Goal: Task Accomplishment & Management: Complete application form

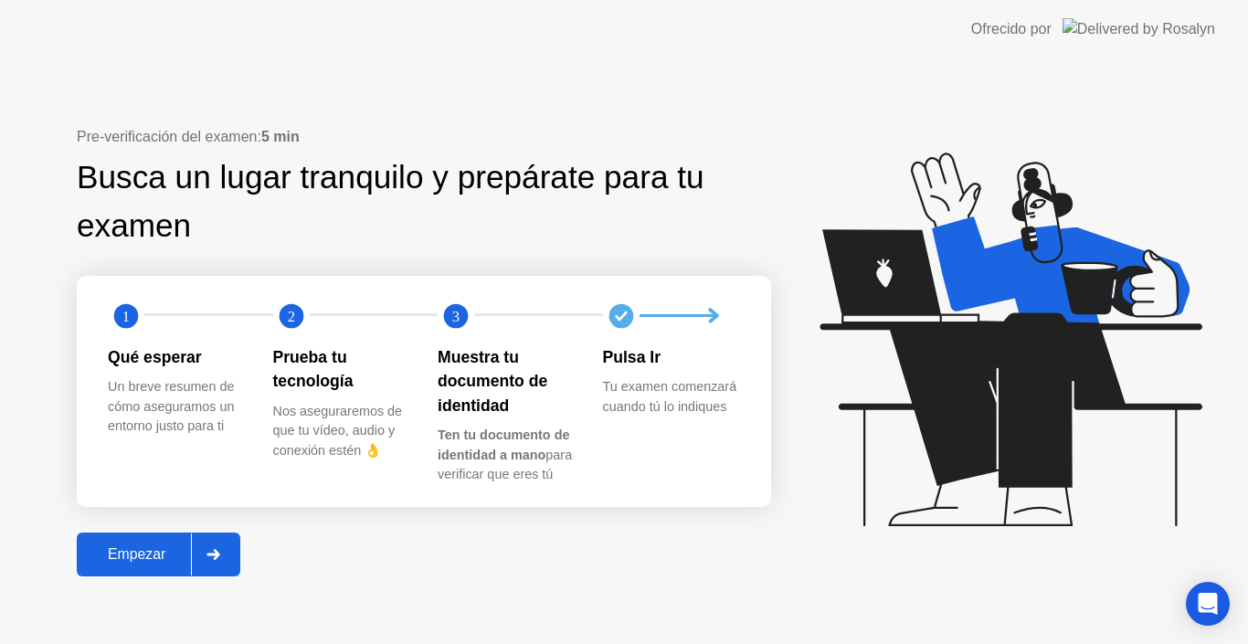
click at [120, 560] on div "Empezar" at bounding box center [136, 555] width 109 height 16
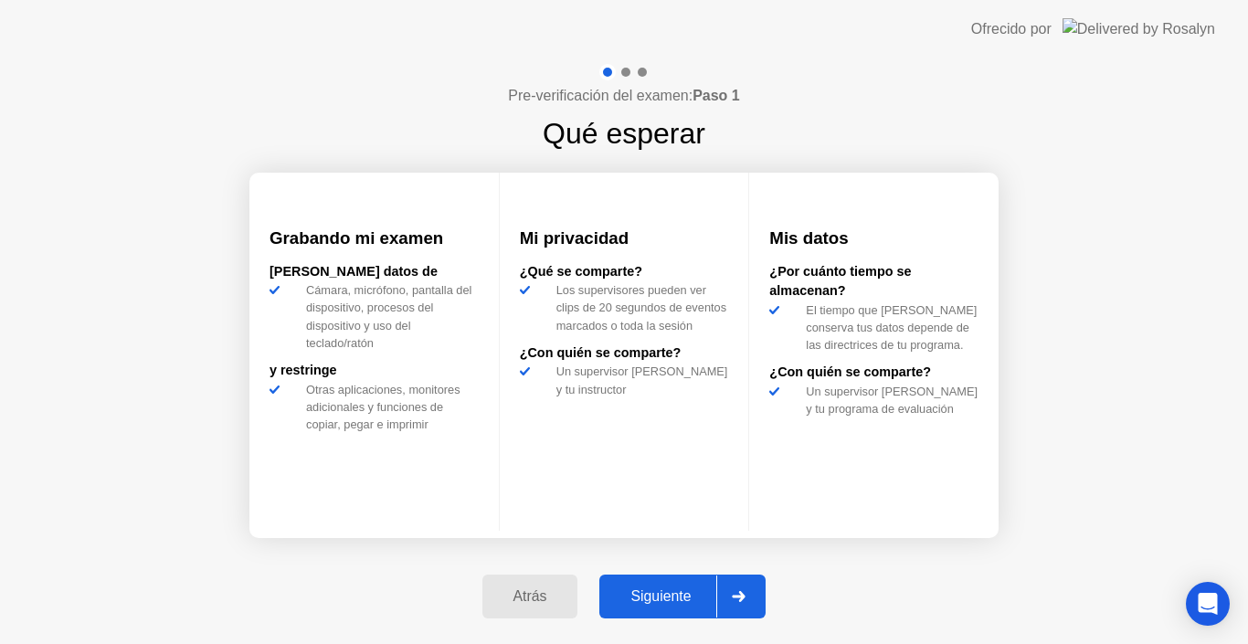
click at [683, 589] on div "Siguiente" at bounding box center [661, 597] width 112 height 16
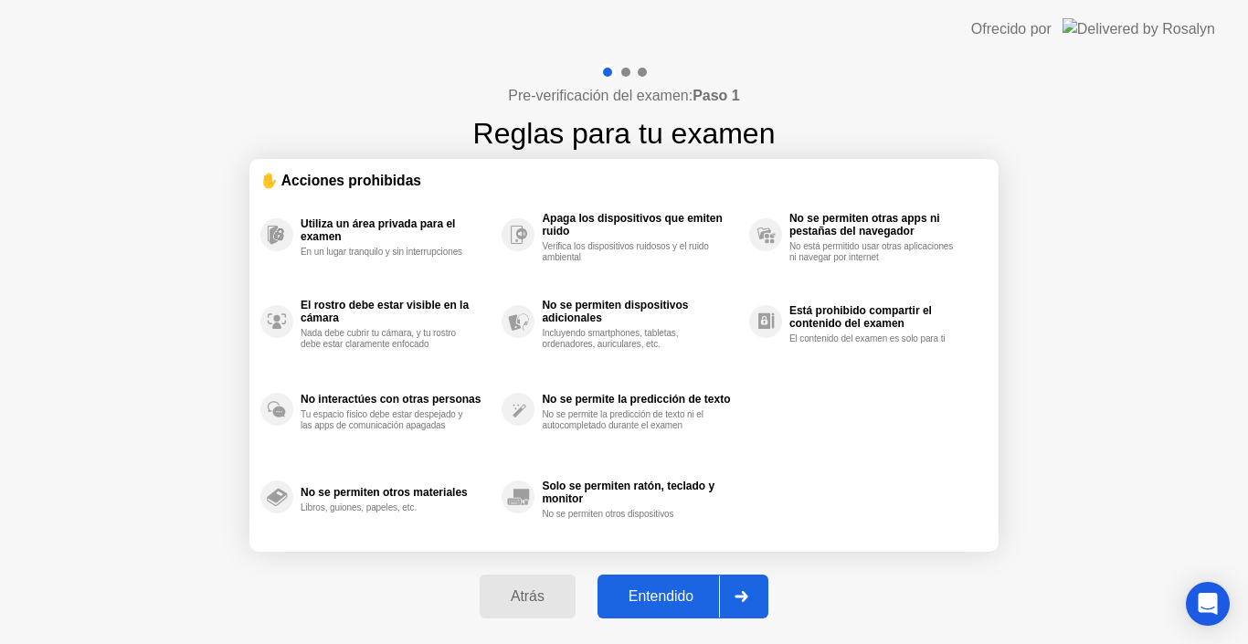
click at [683, 589] on div "Entendido" at bounding box center [661, 597] width 116 height 16
select select "Available cameras"
select select "Available speakers"
select select "Available microphones"
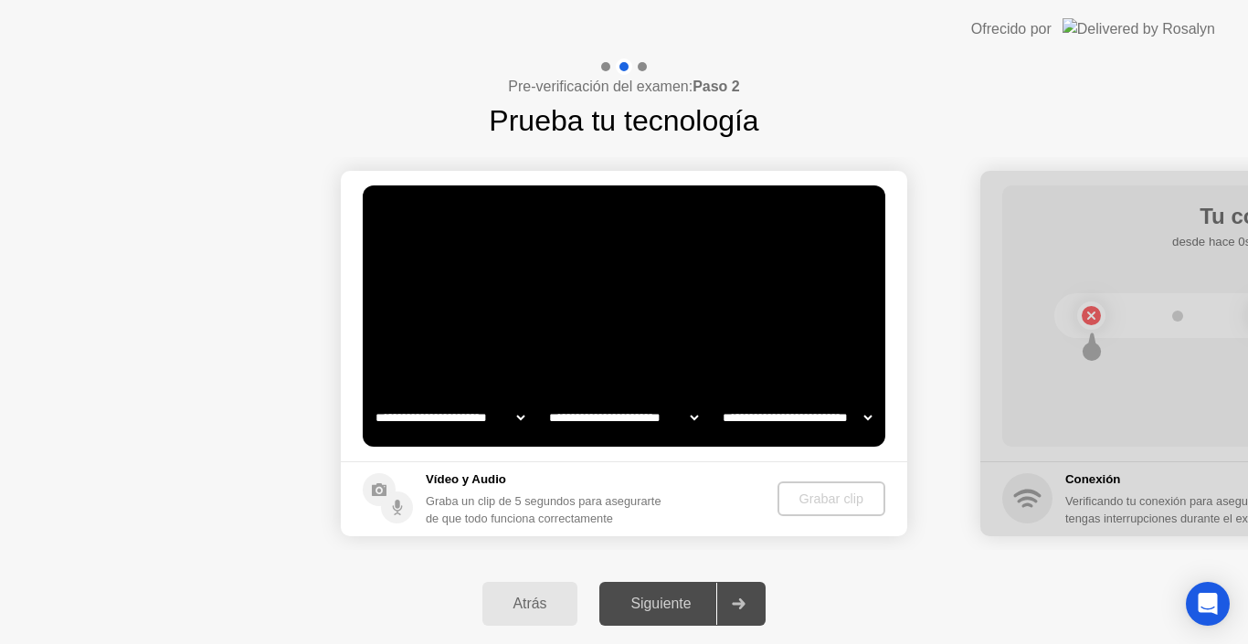
select select "*"
select select "**********"
select select "*******"
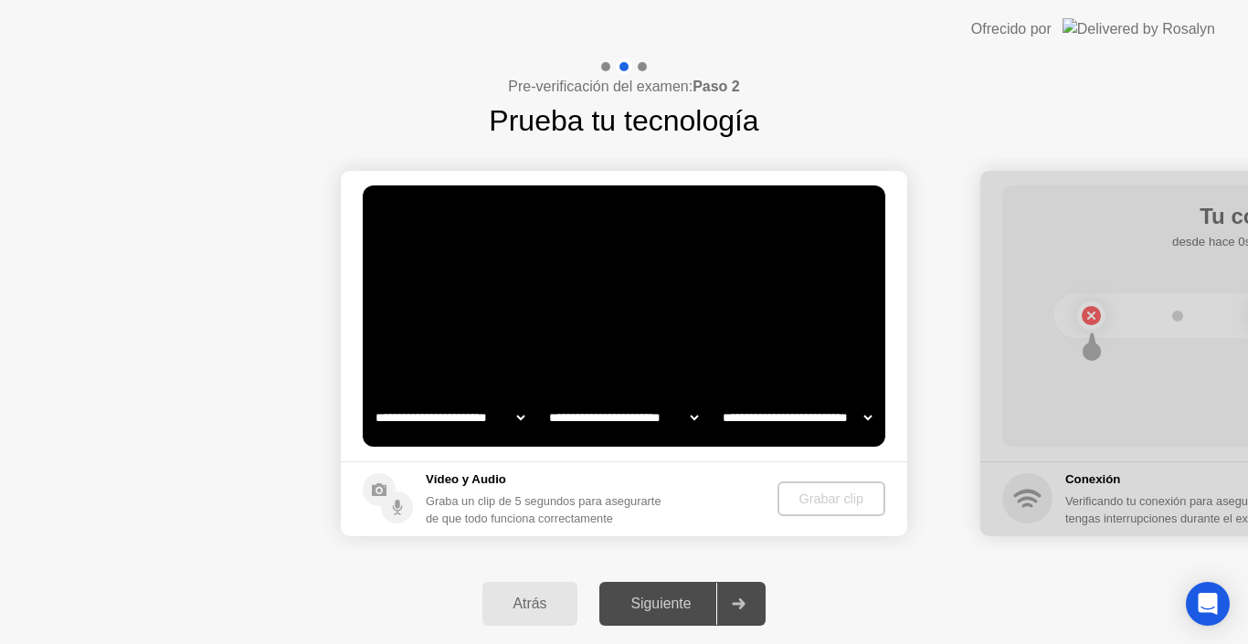
select select "*******"
click at [812, 344] on video at bounding box center [624, 316] width 523 height 261
click at [838, 492] on div "Grabar clip" at bounding box center [831, 499] width 93 height 15
drag, startPoint x: 838, startPoint y: 491, endPoint x: 803, endPoint y: 320, distance: 174.4
click at [803, 320] on app-media "**********" at bounding box center [624, 354] width 567 height 366
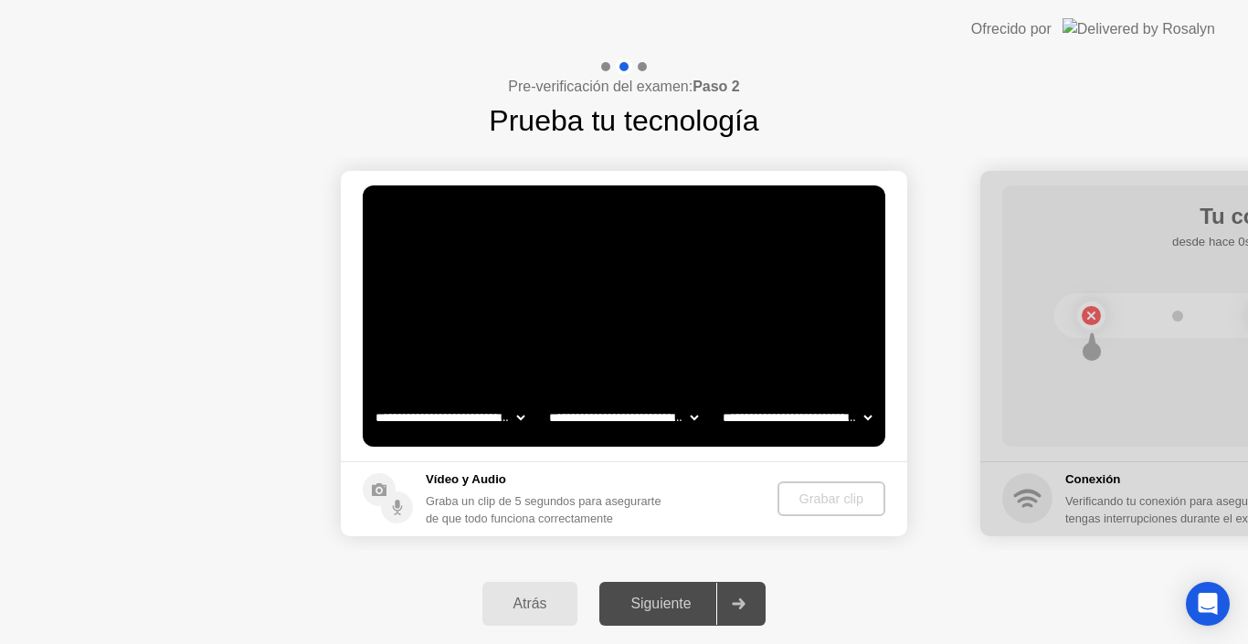
click at [695, 302] on video at bounding box center [624, 316] width 523 height 261
click at [846, 510] on app-media "**********" at bounding box center [624, 354] width 567 height 366
click at [638, 337] on video at bounding box center [624, 316] width 523 height 261
click at [636, 602] on div "Siguiente" at bounding box center [661, 604] width 112 height 16
click at [625, 371] on video at bounding box center [624, 316] width 523 height 261
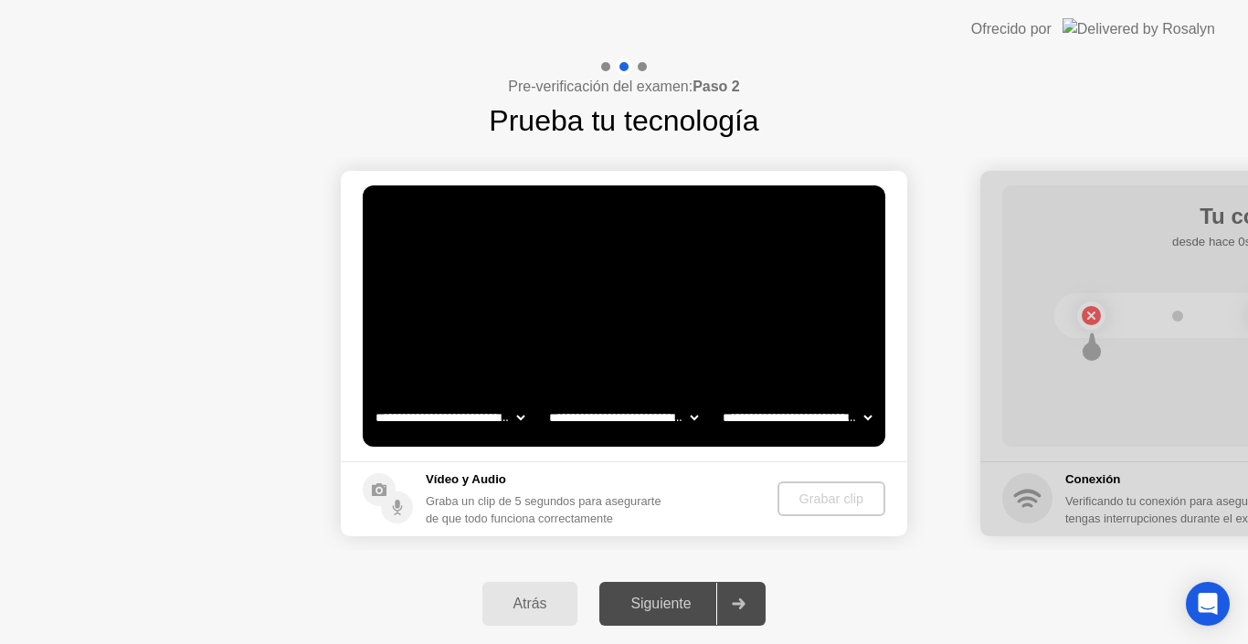
click at [625, 371] on video at bounding box center [624, 316] width 523 height 261
click at [826, 493] on div "Grabar clip" at bounding box center [831, 499] width 93 height 15
click at [826, 501] on div "Grabar clip" at bounding box center [831, 499] width 93 height 15
click at [829, 504] on div "Grabar clip" at bounding box center [831, 499] width 93 height 15
click at [833, 504] on div "Grabar clip" at bounding box center [831, 499] width 93 height 15
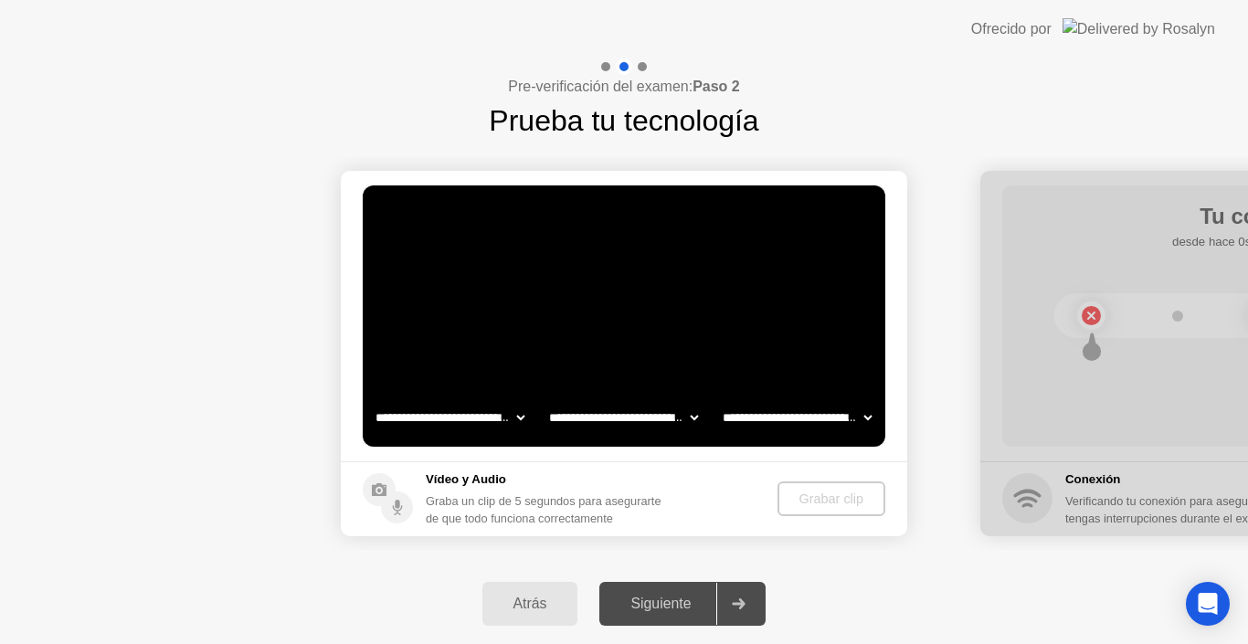
click at [838, 497] on div "Grabar clip" at bounding box center [831, 499] width 93 height 15
click at [734, 611] on div at bounding box center [739, 604] width 44 height 42
click at [543, 322] on video at bounding box center [624, 316] width 523 height 261
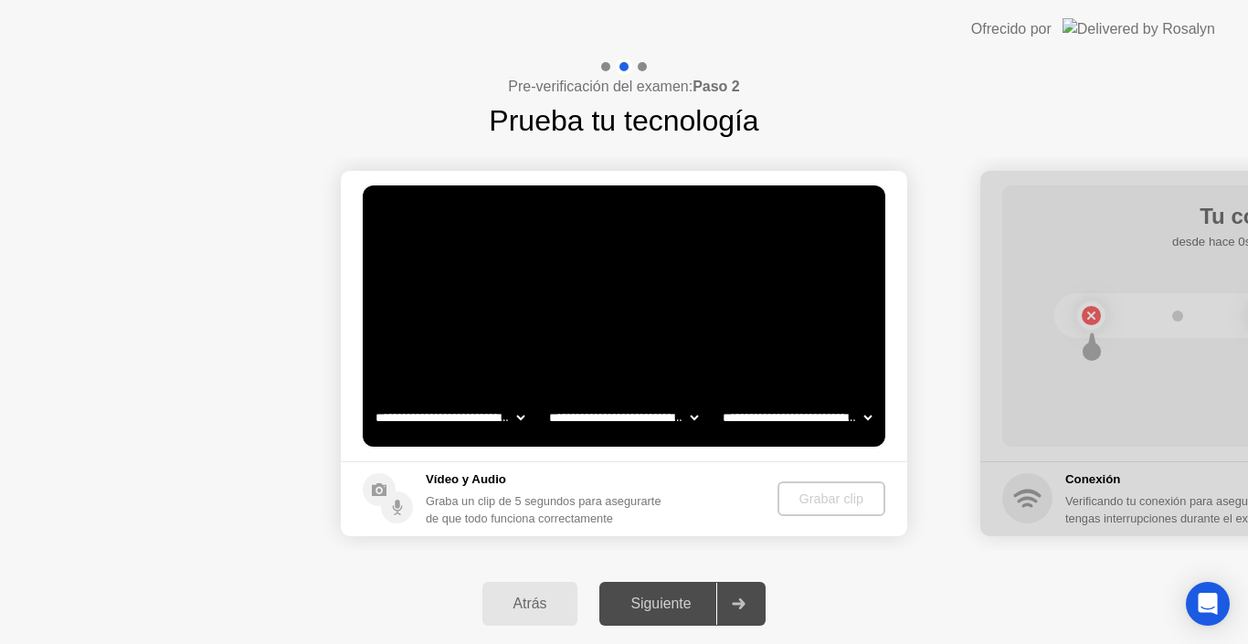
click at [545, 326] on video at bounding box center [624, 316] width 523 height 261
click at [769, 256] on video at bounding box center [624, 316] width 523 height 261
click at [757, 255] on video at bounding box center [624, 316] width 523 height 261
click at [776, 343] on video at bounding box center [624, 316] width 523 height 261
click at [806, 501] on div "Grabar clip" at bounding box center [831, 499] width 93 height 15
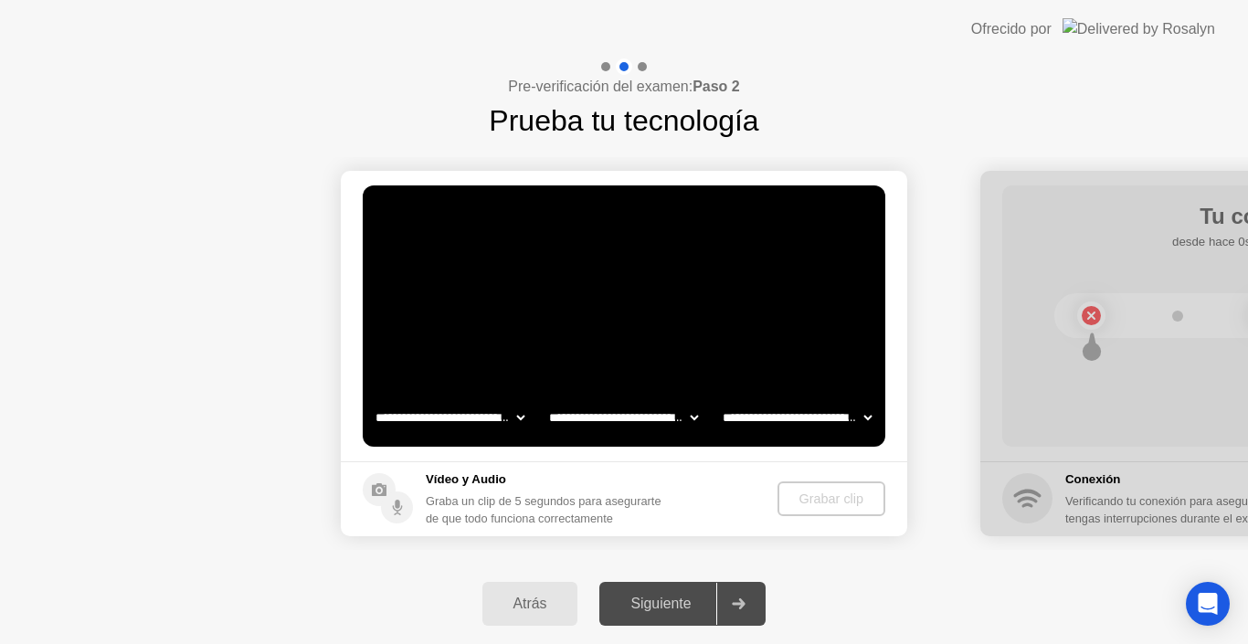
click at [806, 498] on div "Grabar clip" at bounding box center [831, 499] width 93 height 15
click at [674, 606] on div "Siguiente" at bounding box center [661, 604] width 112 height 16
click at [488, 372] on video at bounding box center [624, 316] width 523 height 261
click at [483, 372] on video at bounding box center [624, 316] width 523 height 261
click at [522, 412] on select "**********" at bounding box center [450, 417] width 156 height 37
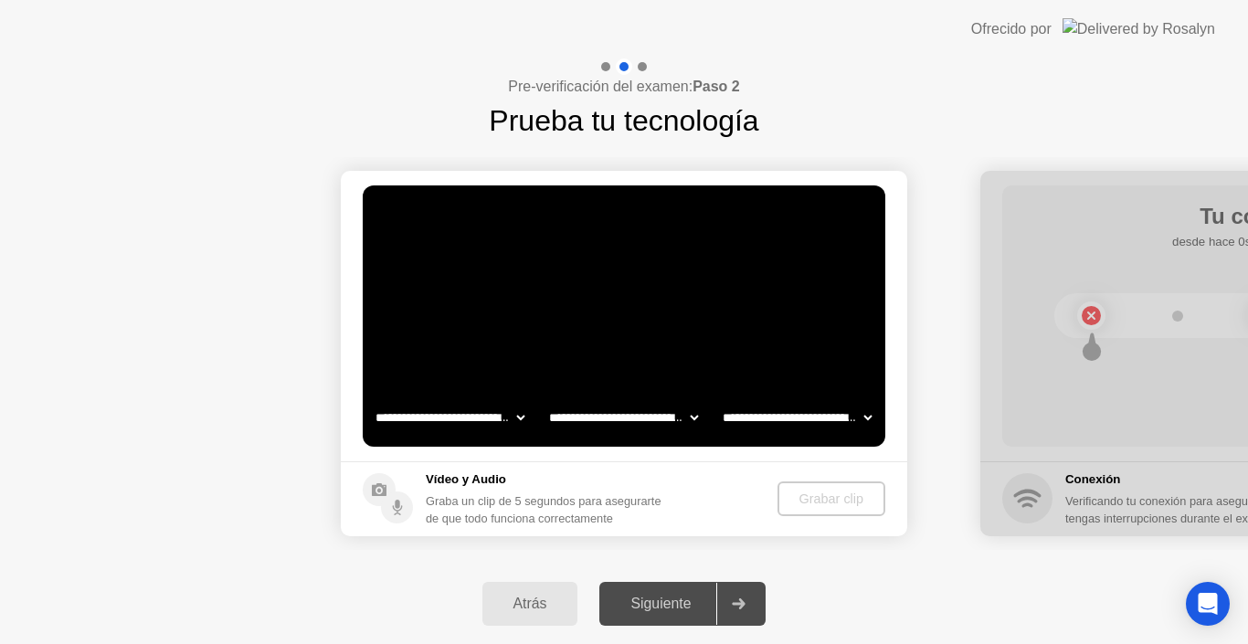
click at [372, 399] on select "**********" at bounding box center [450, 417] width 156 height 37
click at [832, 501] on div "Grabar clip" at bounding box center [831, 499] width 93 height 15
click at [832, 499] on div "Grabar clip" at bounding box center [831, 499] width 93 height 15
click at [833, 496] on div "Grabar clip" at bounding box center [831, 499] width 93 height 15
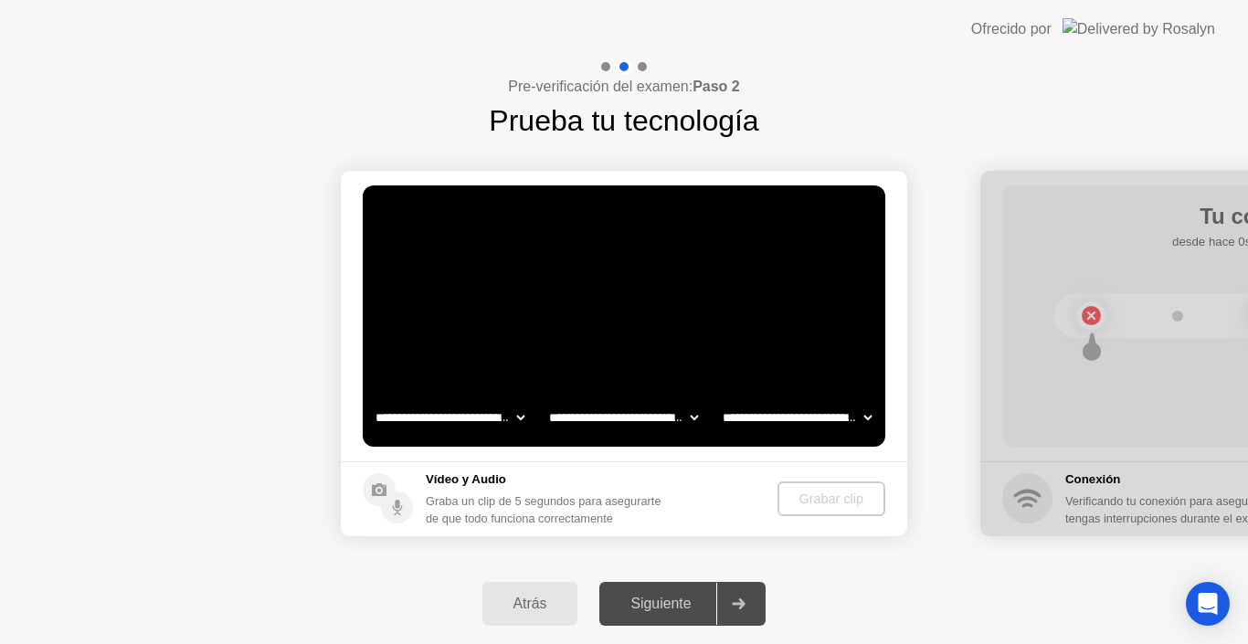
drag, startPoint x: 833, startPoint y: 496, endPoint x: 842, endPoint y: 508, distance: 15.0
click at [842, 506] on div "Grabar clip" at bounding box center [831, 499] width 93 height 15
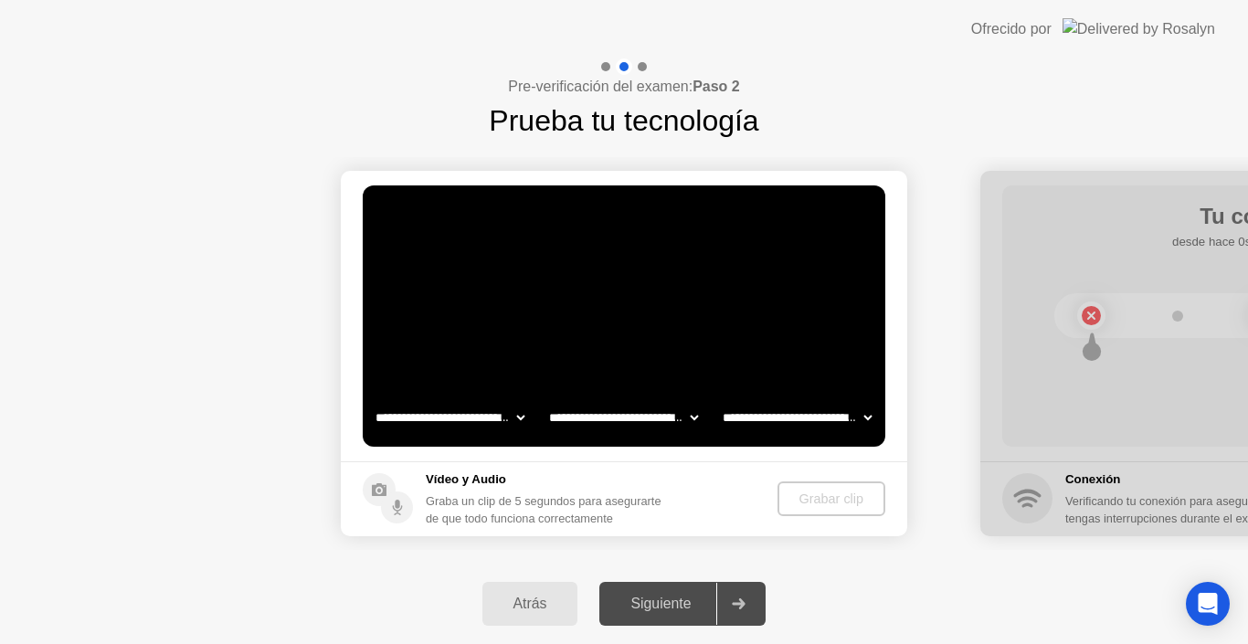
click at [842, 506] on div "Grabar clip" at bounding box center [831, 499] width 93 height 15
drag, startPoint x: 842, startPoint y: 508, endPoint x: 507, endPoint y: 409, distance: 348.8
click at [507, 409] on app-media "**********" at bounding box center [624, 354] width 567 height 366
drag, startPoint x: 507, startPoint y: 409, endPoint x: 521, endPoint y: 415, distance: 14.8
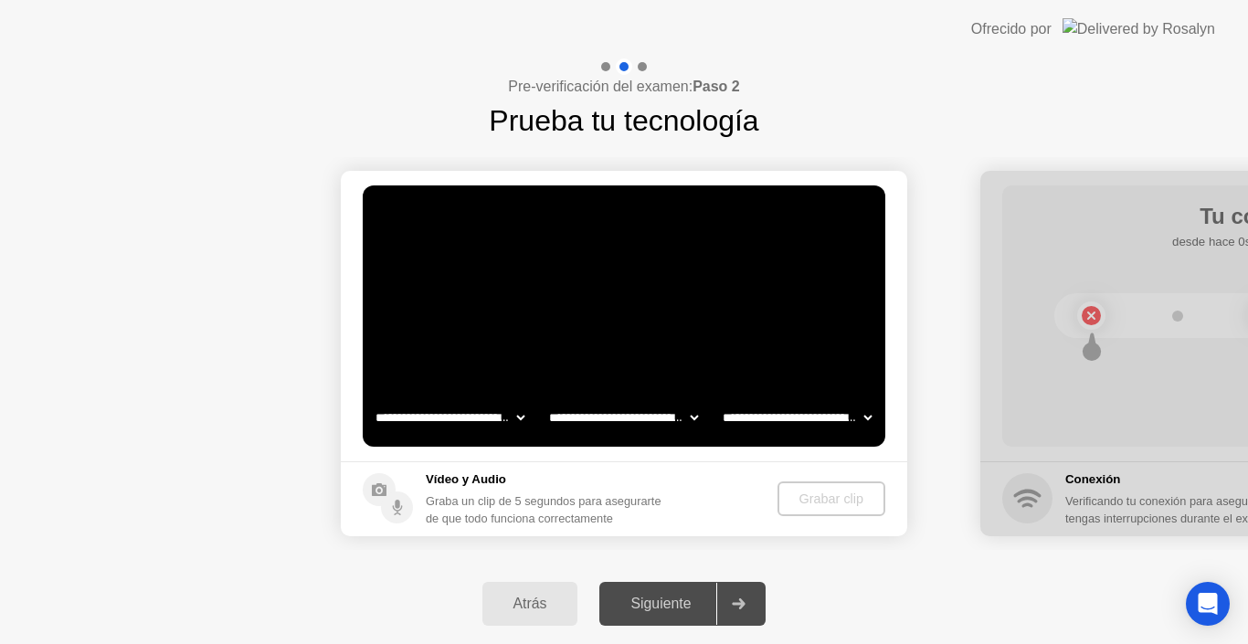
click at [515, 414] on select "**********" at bounding box center [450, 417] width 156 height 37
click at [372, 399] on select "**********" at bounding box center [450, 417] width 156 height 37
click at [507, 417] on select "**********" at bounding box center [450, 417] width 156 height 37
select select "**********"
click at [372, 399] on select "**********" at bounding box center [450, 417] width 156 height 37
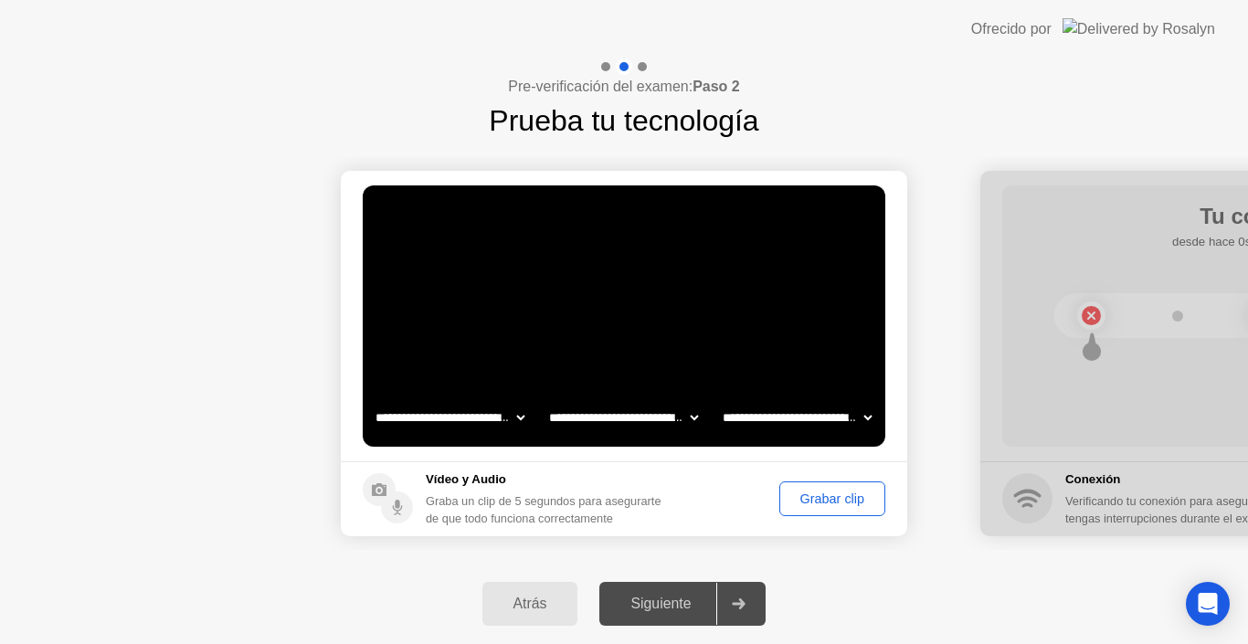
click at [836, 498] on div "Grabar clip" at bounding box center [832, 499] width 93 height 15
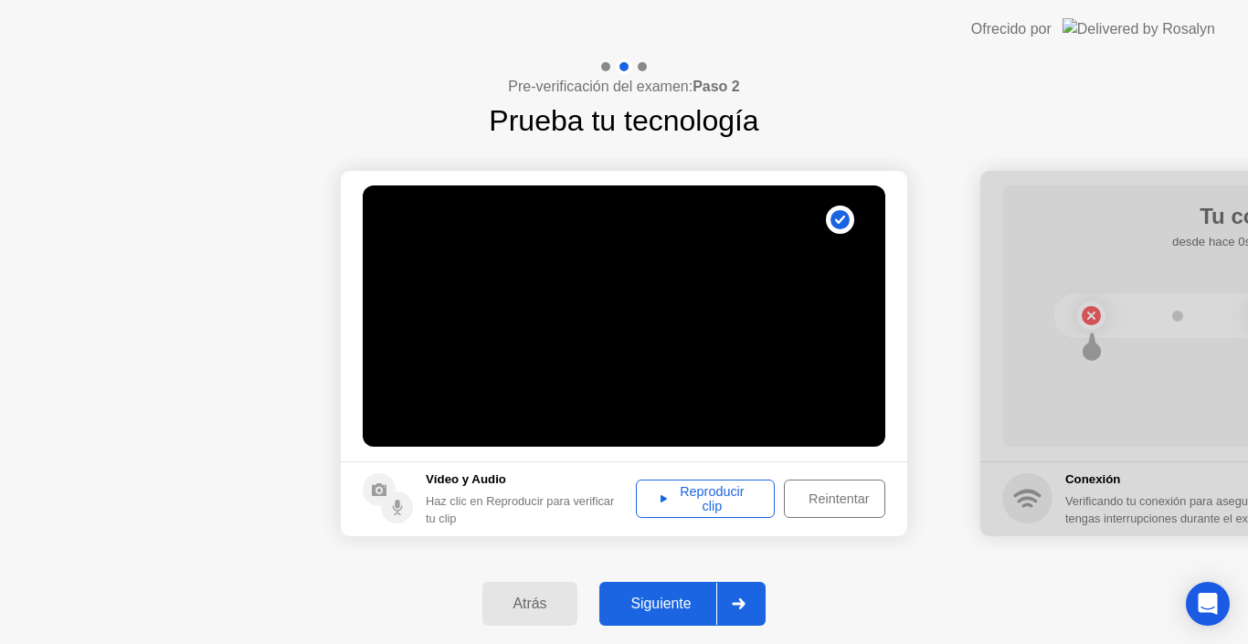
click at [726, 514] on div "Reproducir clip" at bounding box center [706, 498] width 126 height 29
click at [759, 494] on div "Reproducir clip" at bounding box center [706, 498] width 126 height 29
click at [731, 495] on div "Reproducir clip" at bounding box center [706, 498] width 126 height 29
click at [741, 500] on div "Reproducir clip" at bounding box center [706, 498] width 126 height 29
click at [680, 612] on div "Siguiente" at bounding box center [661, 604] width 112 height 16
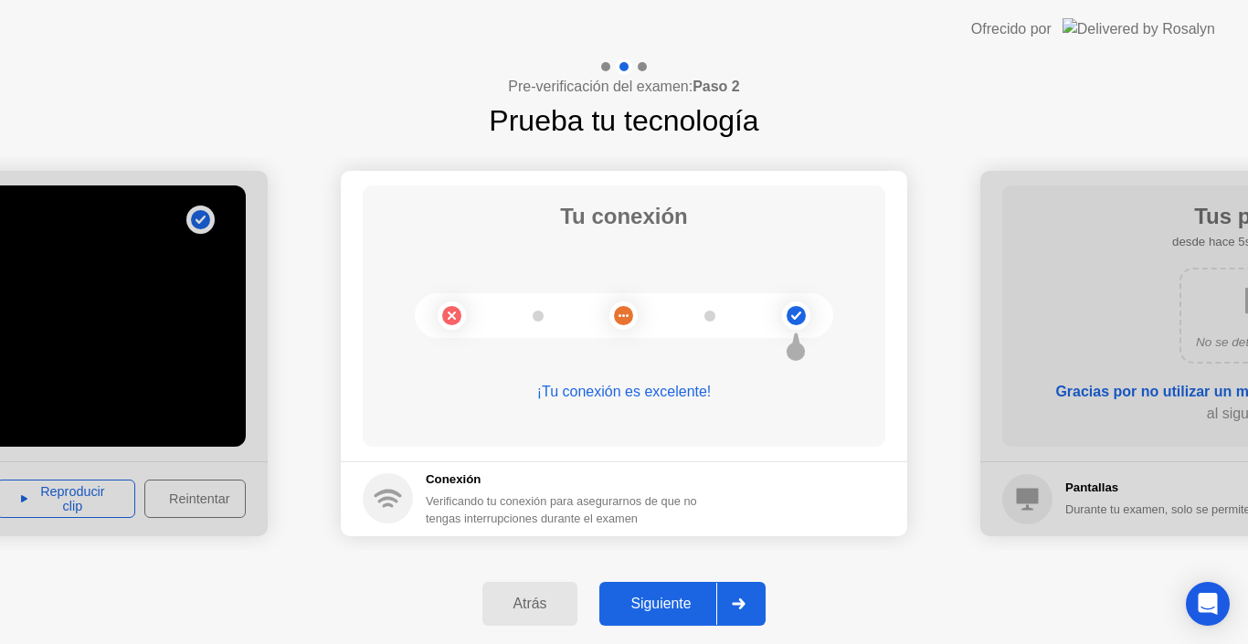
click at [672, 592] on button "Siguiente" at bounding box center [683, 604] width 166 height 44
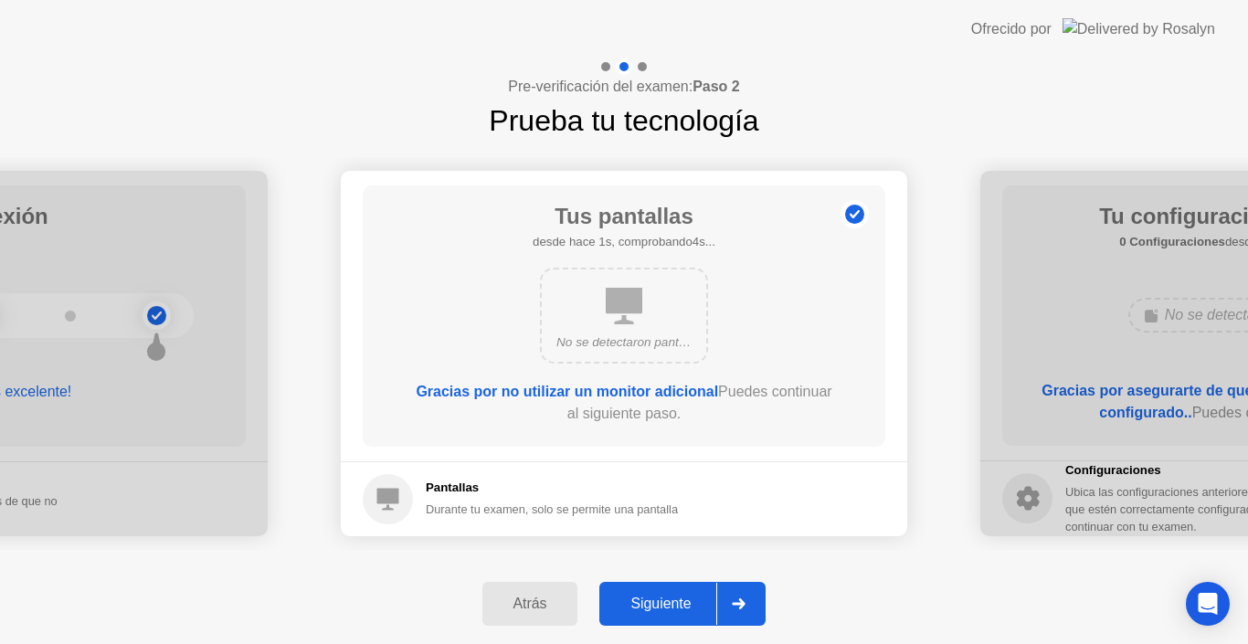
click at [673, 596] on div "Siguiente" at bounding box center [661, 604] width 112 height 16
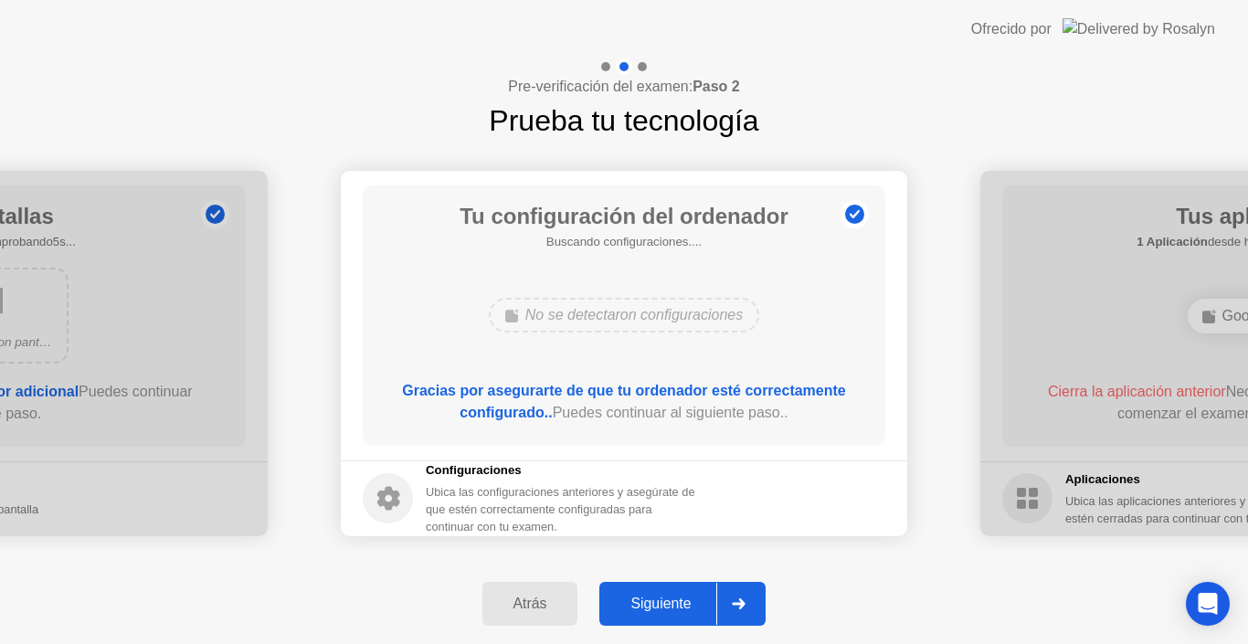
click at [672, 596] on div "Siguiente" at bounding box center [661, 604] width 112 height 16
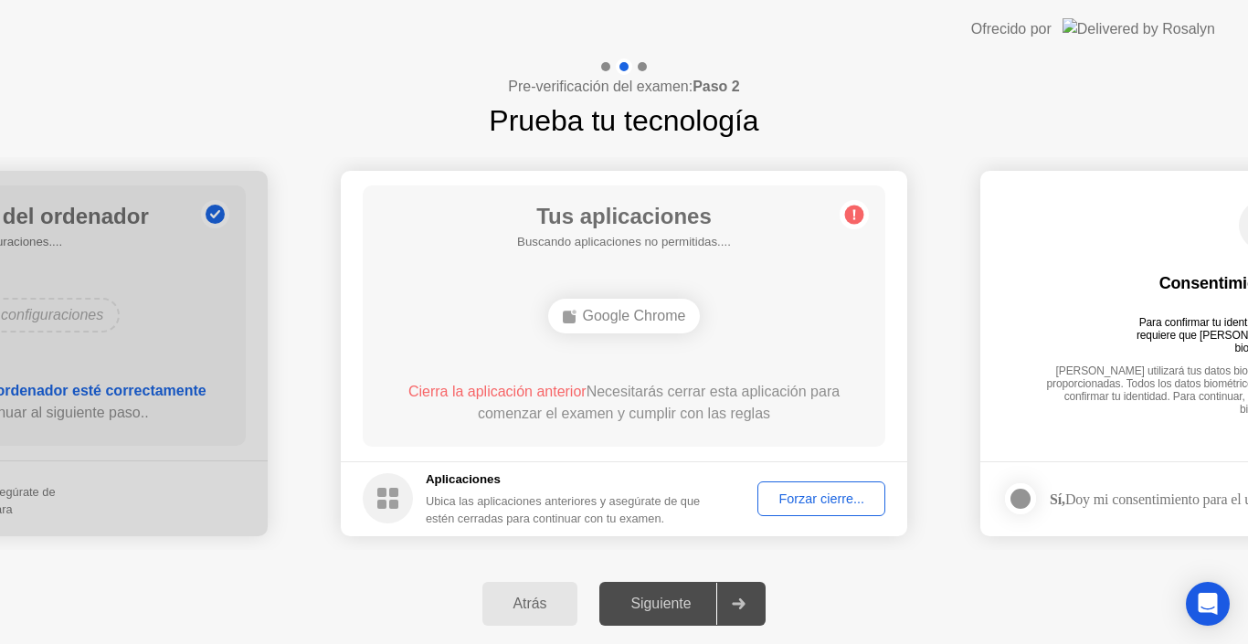
click at [672, 596] on div "Siguiente" at bounding box center [661, 604] width 112 height 16
click at [813, 492] on div "Forzar cierre..." at bounding box center [821, 499] width 115 height 15
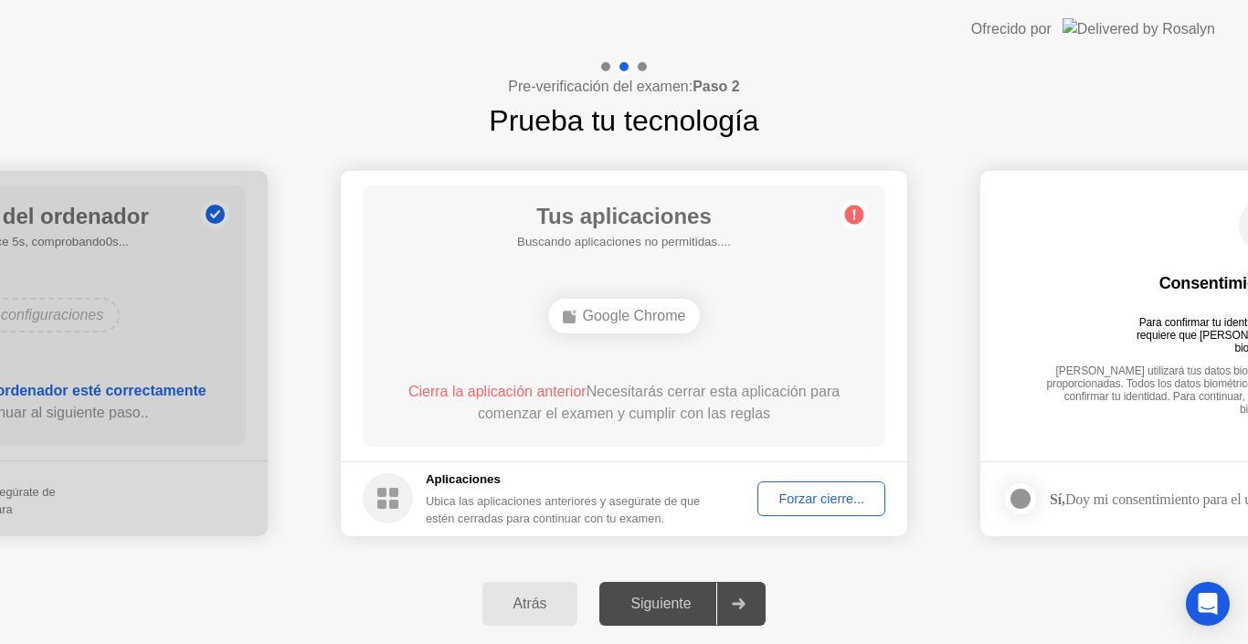
click at [817, 509] on button "Forzar cierre..." at bounding box center [822, 499] width 128 height 35
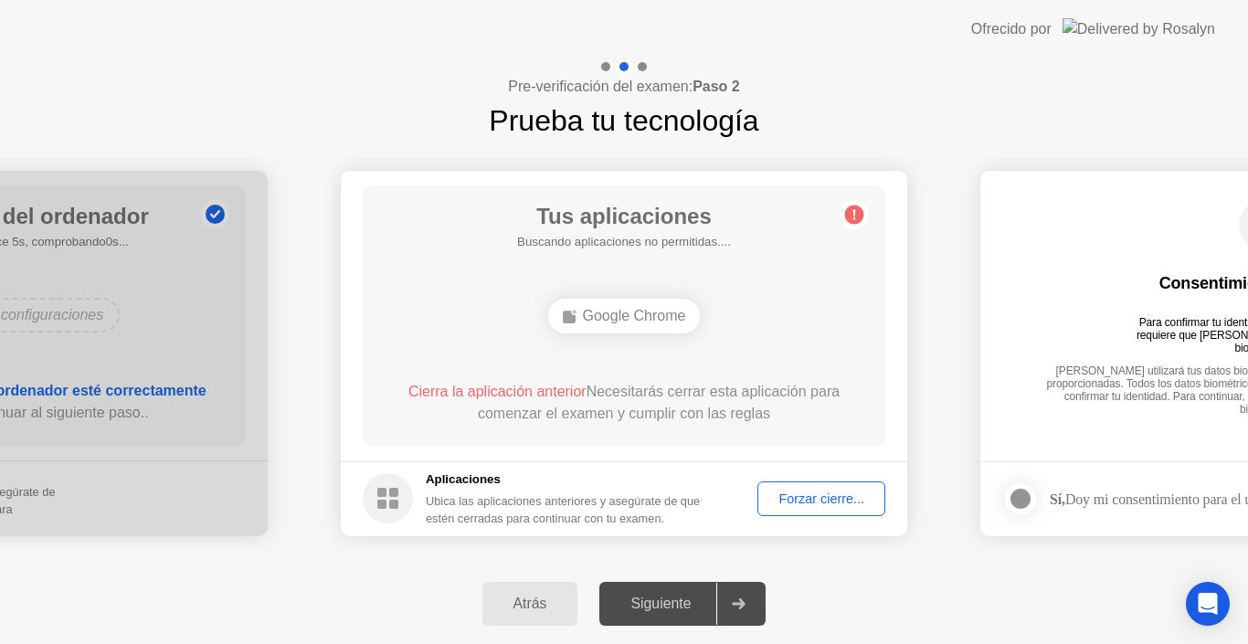
click at [649, 315] on div "Google Chrome" at bounding box center [624, 316] width 153 height 35
click at [800, 513] on button "Forzar cierre..." at bounding box center [822, 499] width 128 height 35
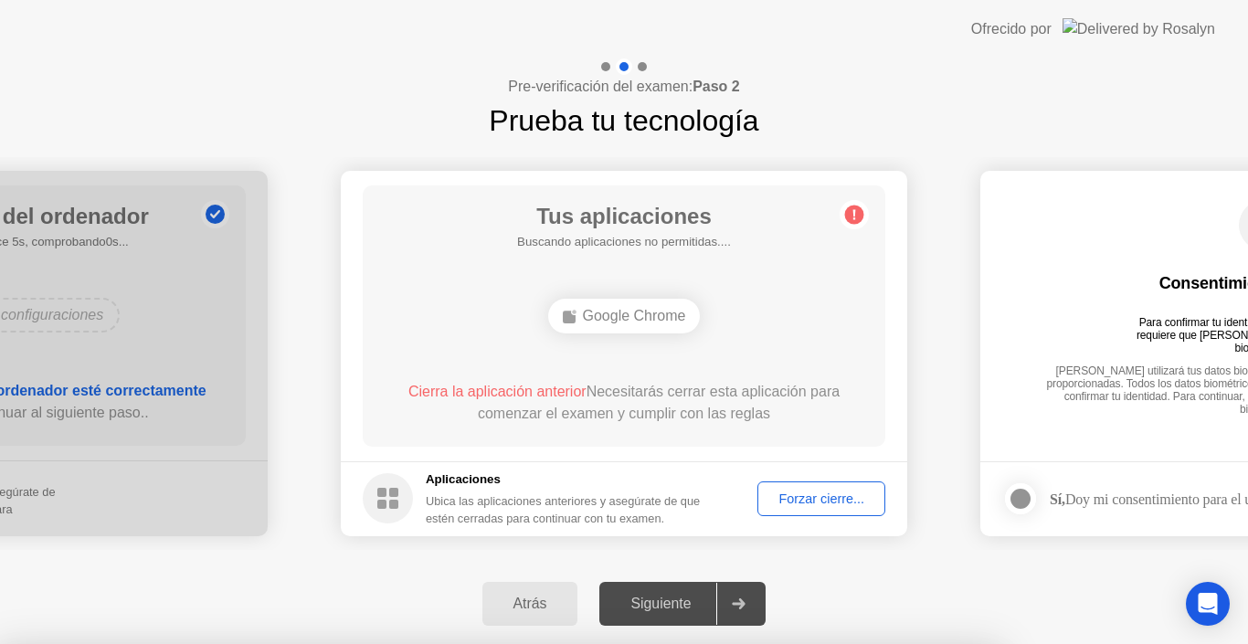
drag, startPoint x: 717, startPoint y: 455, endPoint x: 714, endPoint y: 435, distance: 20.4
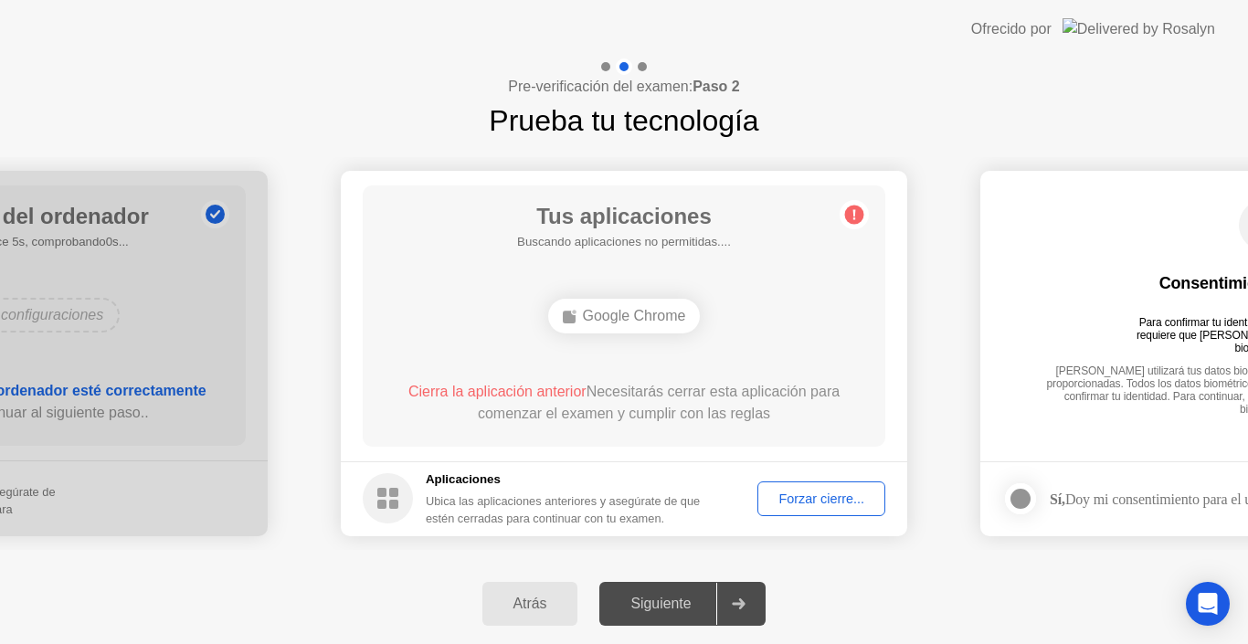
click at [788, 497] on div "Forzar cierre..." at bounding box center [821, 499] width 115 height 15
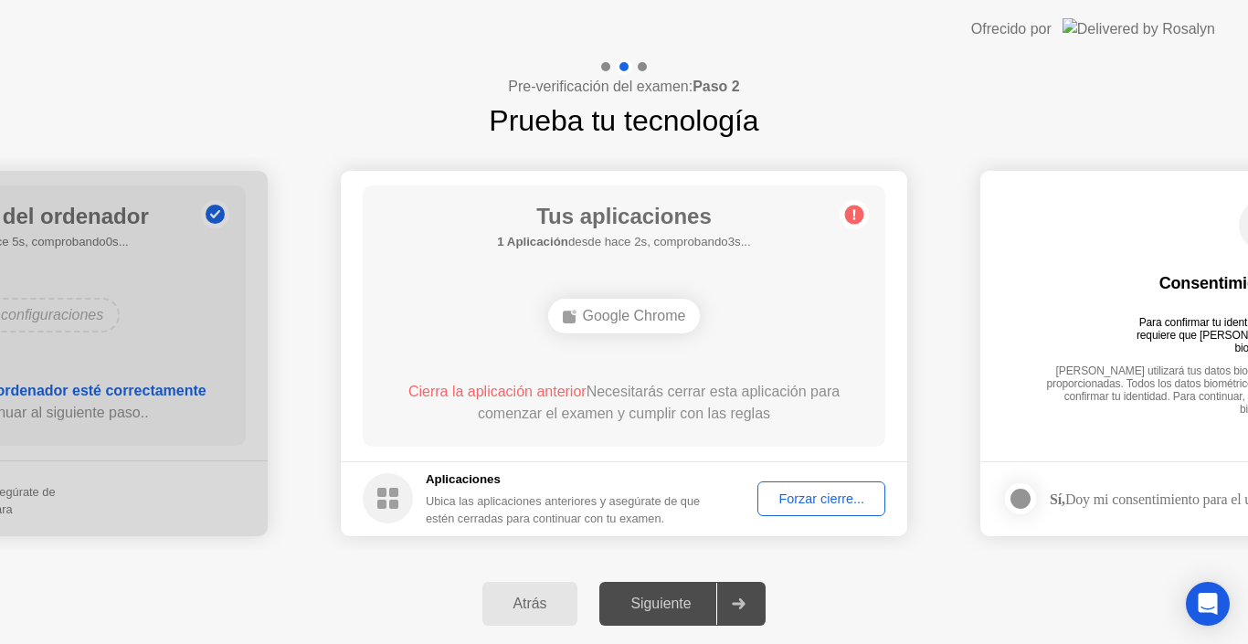
click at [677, 602] on div "Siguiente" at bounding box center [661, 604] width 112 height 16
click at [765, 495] on div "Forzar cierre..." at bounding box center [821, 499] width 115 height 15
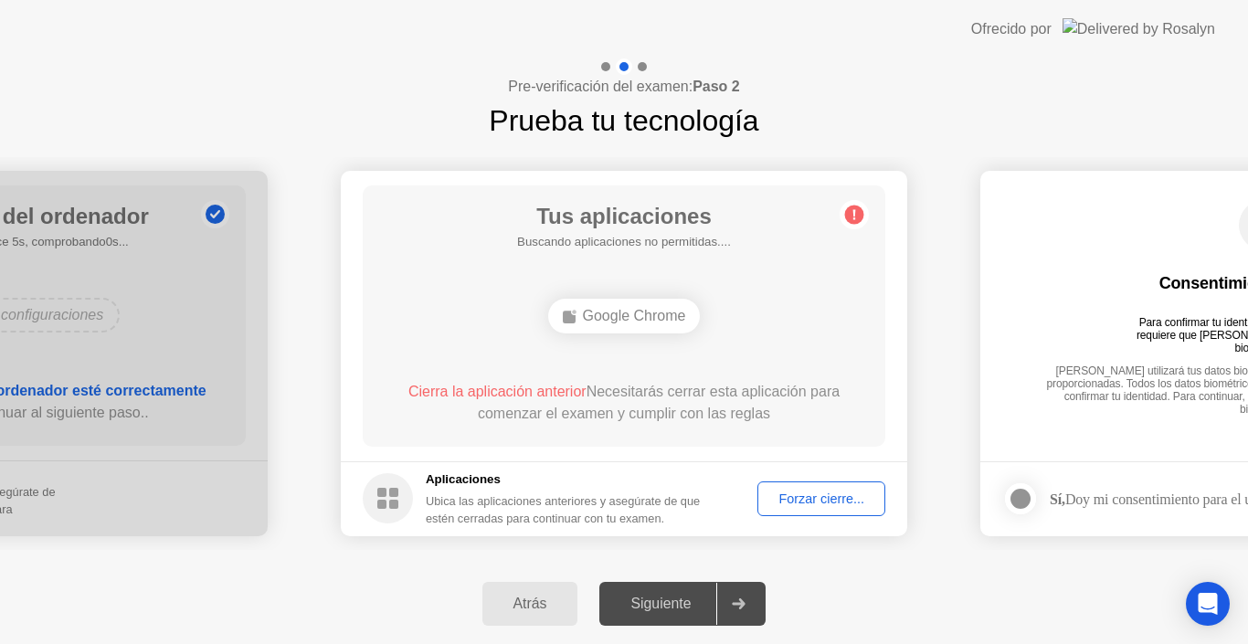
click at [813, 492] on div "Forzar cierre..." at bounding box center [821, 499] width 115 height 15
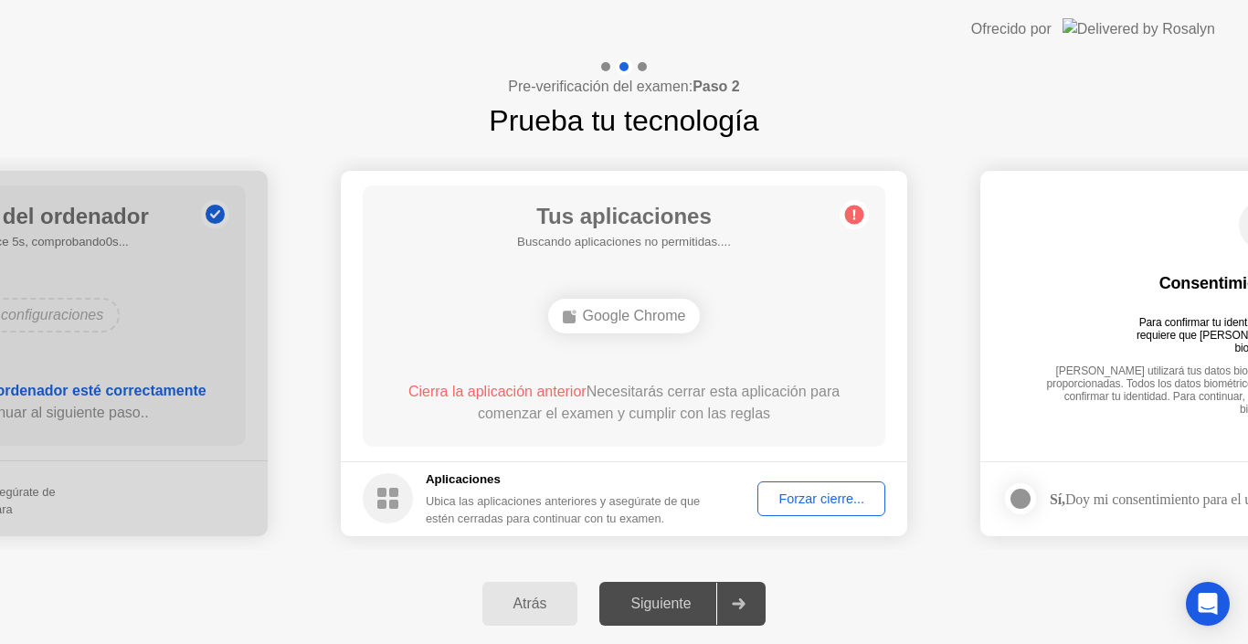
click at [816, 488] on button "Forzar cierre..." at bounding box center [822, 499] width 128 height 35
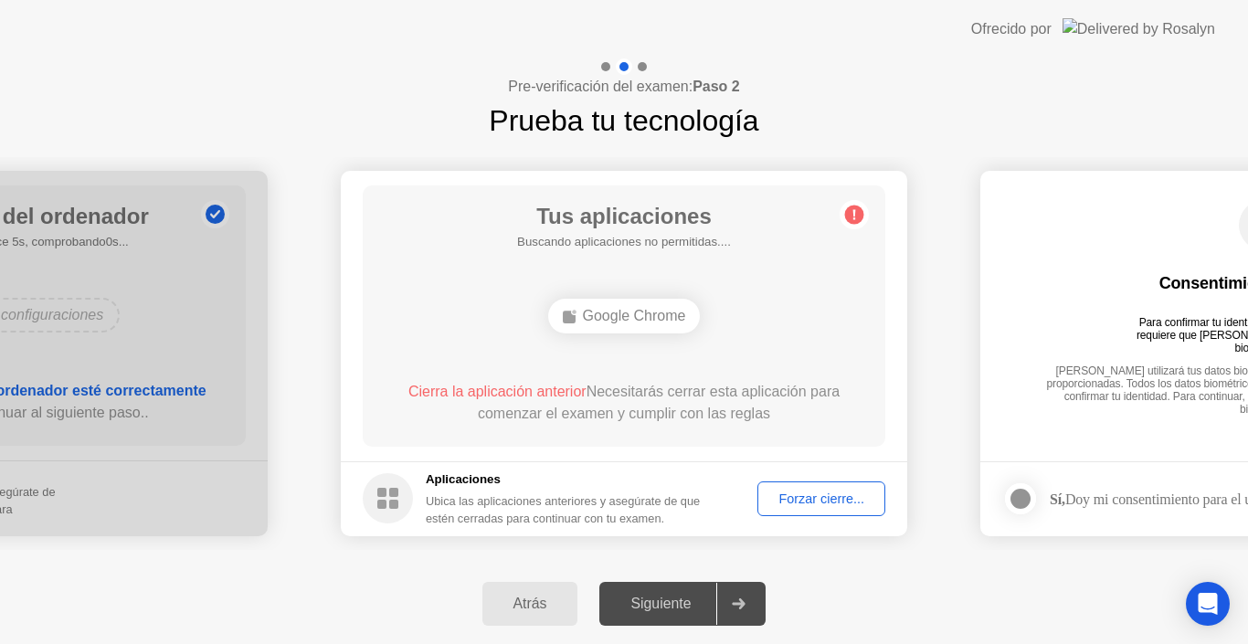
click at [796, 495] on div "Forzar cierre..." at bounding box center [821, 499] width 115 height 15
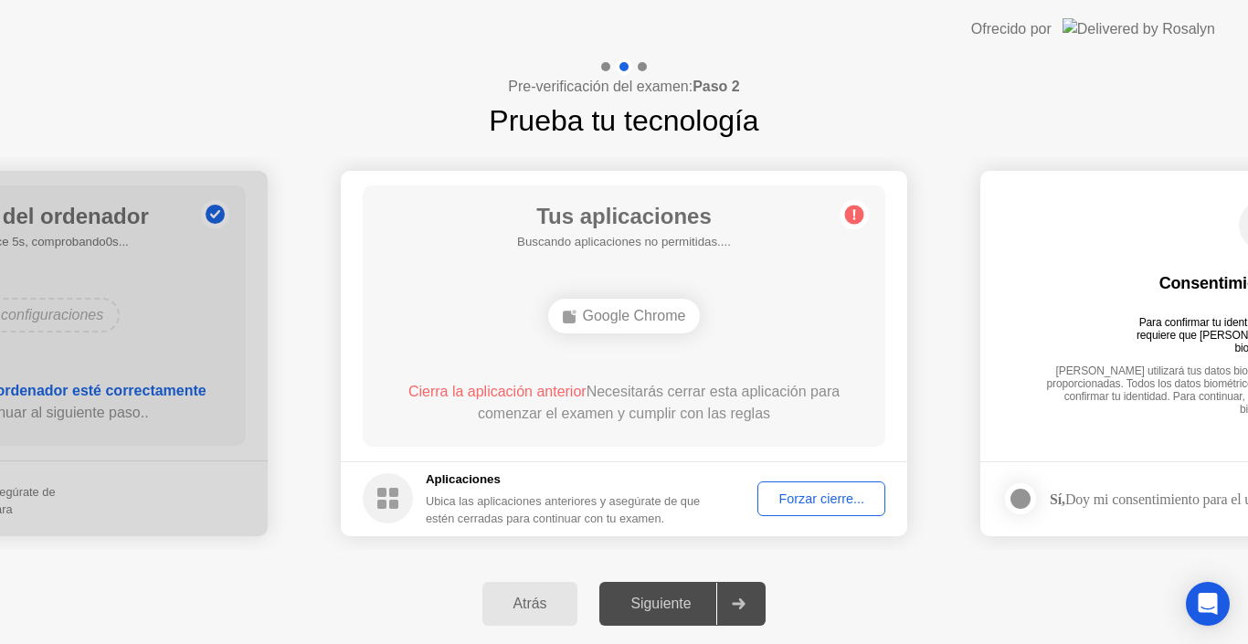
click at [820, 503] on div "Forzar cierre..." at bounding box center [821, 499] width 115 height 15
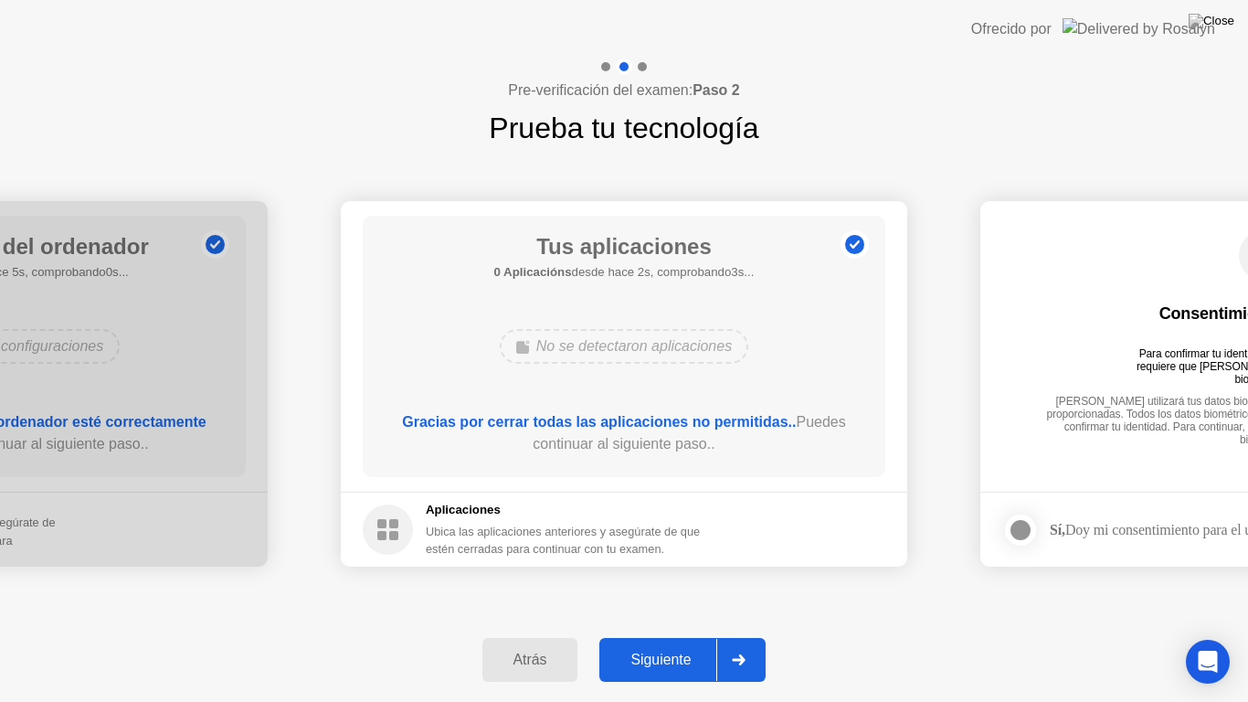
click at [679, 643] on div "Siguiente" at bounding box center [661, 660] width 112 height 16
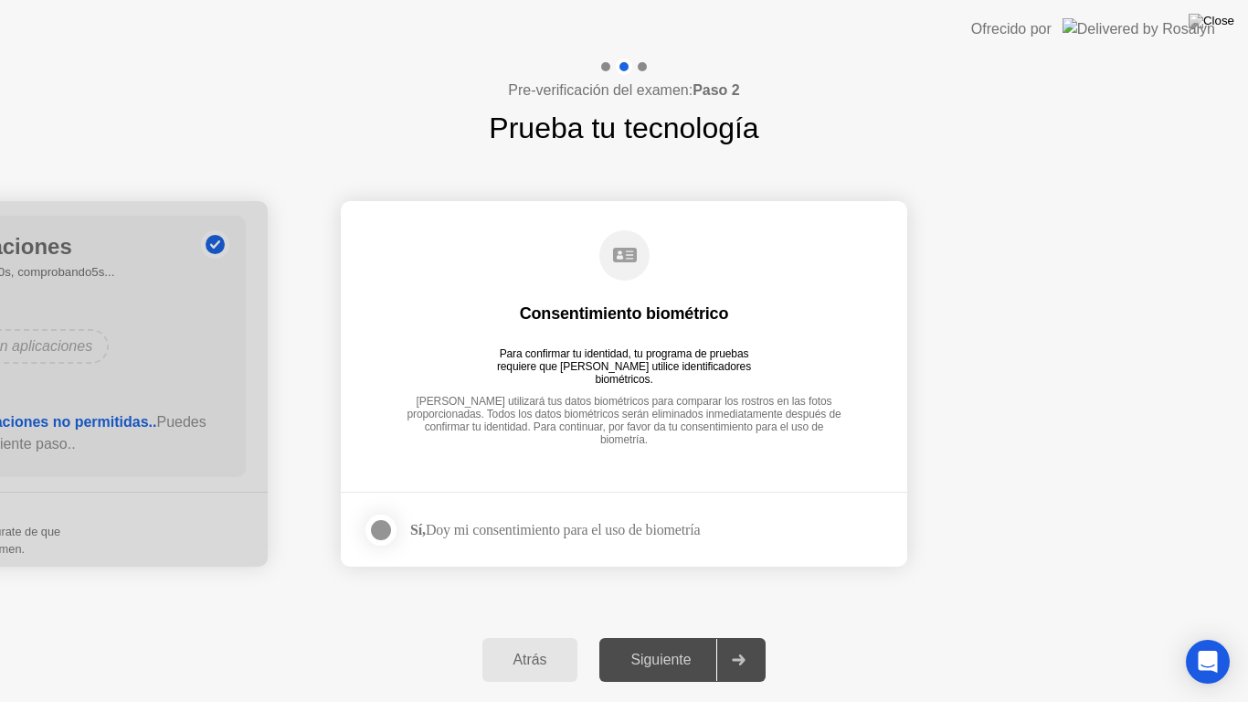
click at [385, 532] on div at bounding box center [381, 530] width 22 height 22
click at [692, 643] on div "Siguiente" at bounding box center [661, 660] width 112 height 16
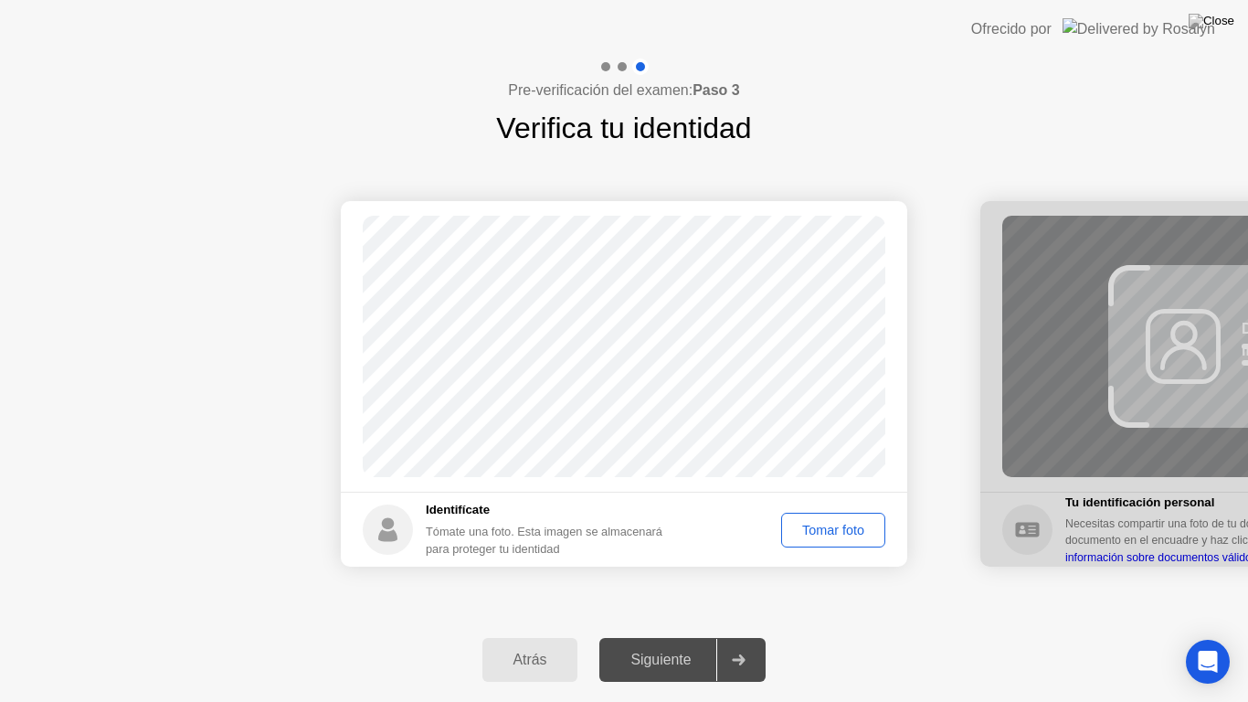
click at [843, 533] on div "Tomar foto" at bounding box center [833, 530] width 91 height 15
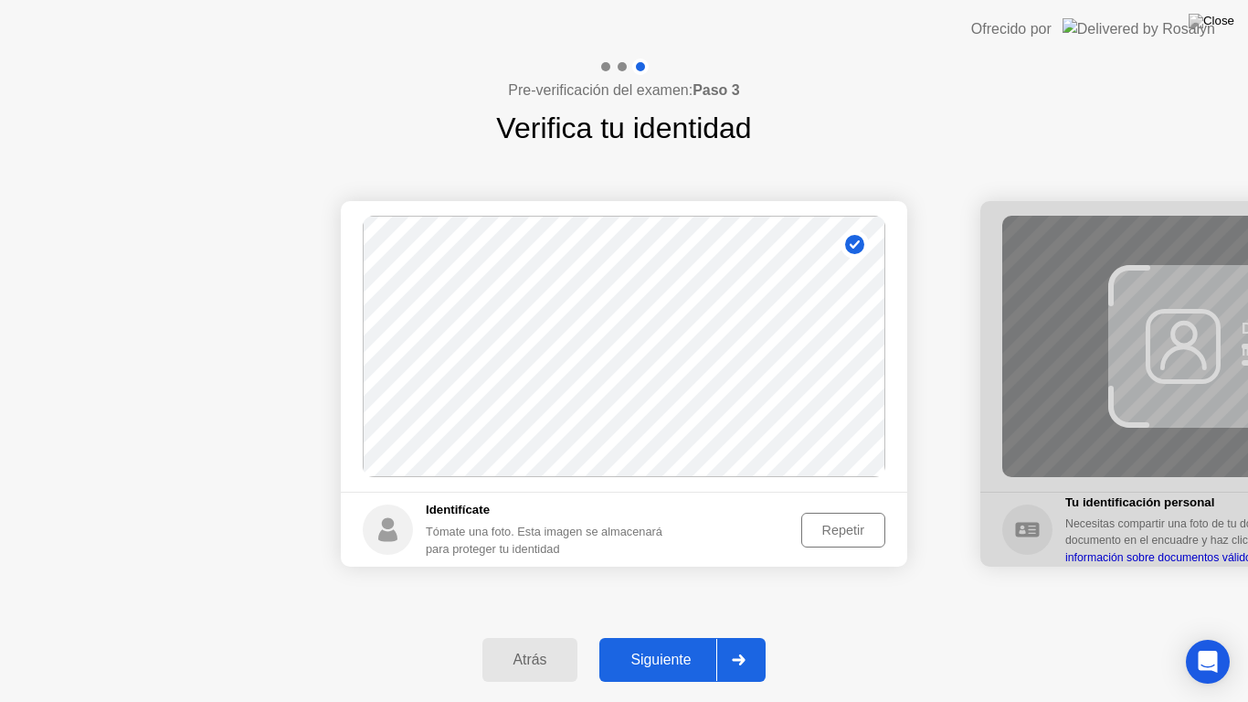
click at [843, 533] on div "Repetir" at bounding box center [843, 530] width 71 height 15
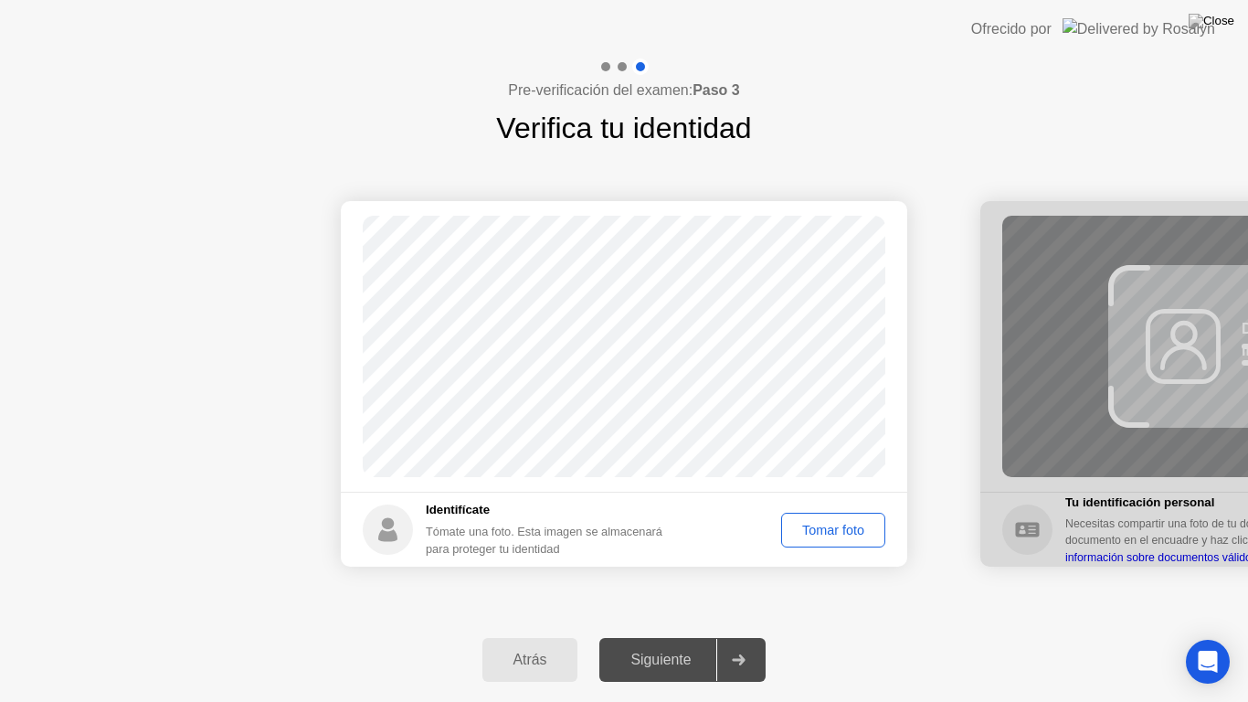
click at [843, 533] on div "Tomar foto" at bounding box center [833, 530] width 91 height 15
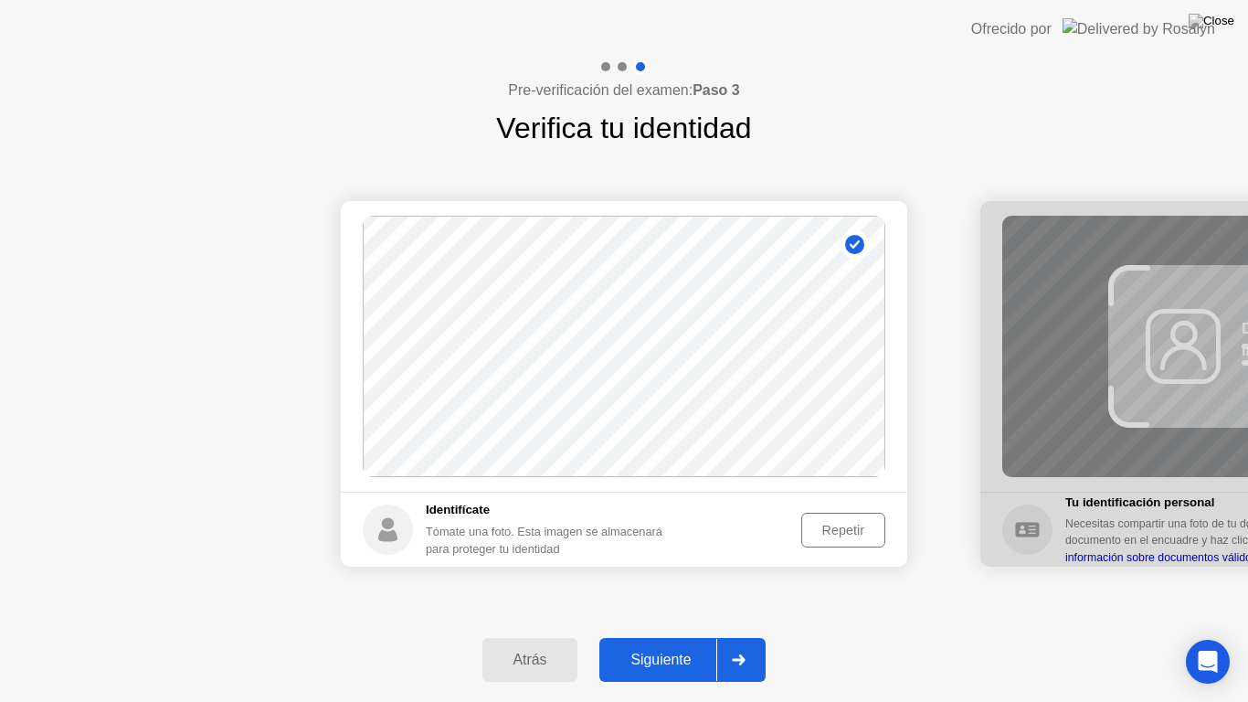
click at [693, 643] on button "Siguiente" at bounding box center [683, 660] width 166 height 44
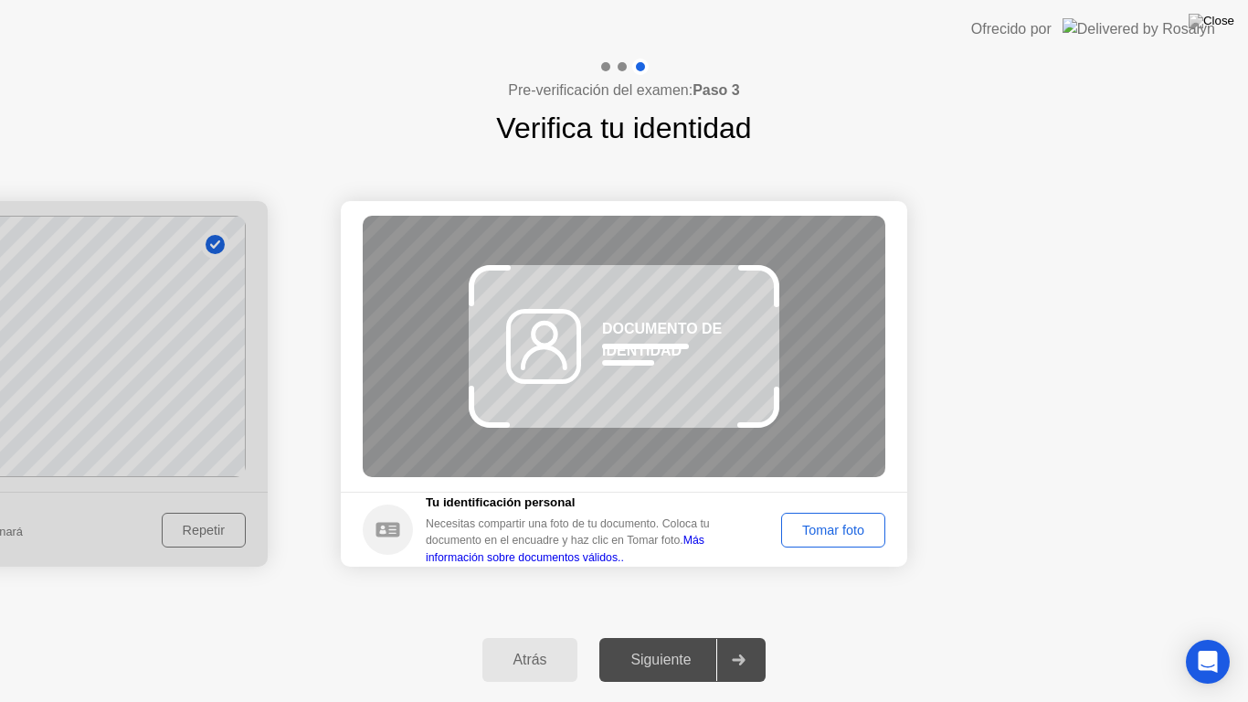
click at [833, 518] on button "Tomar foto" at bounding box center [833, 530] width 104 height 35
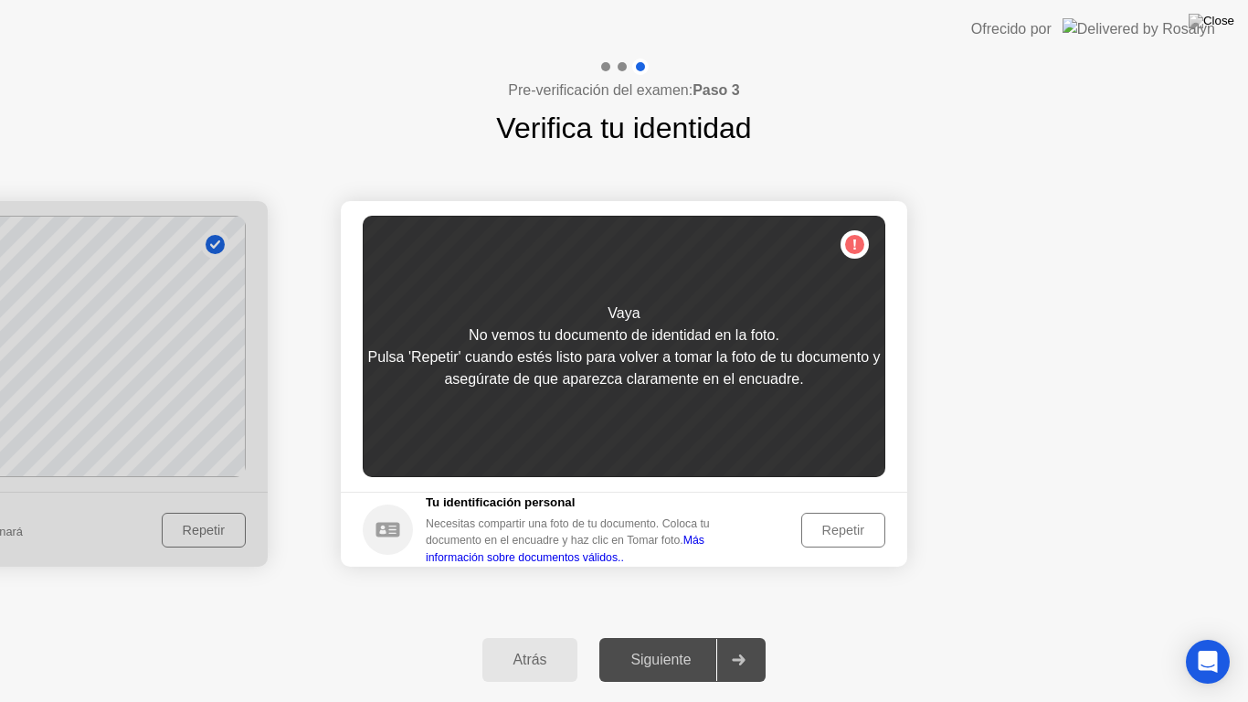
click at [867, 523] on div "Repetir" at bounding box center [843, 530] width 71 height 15
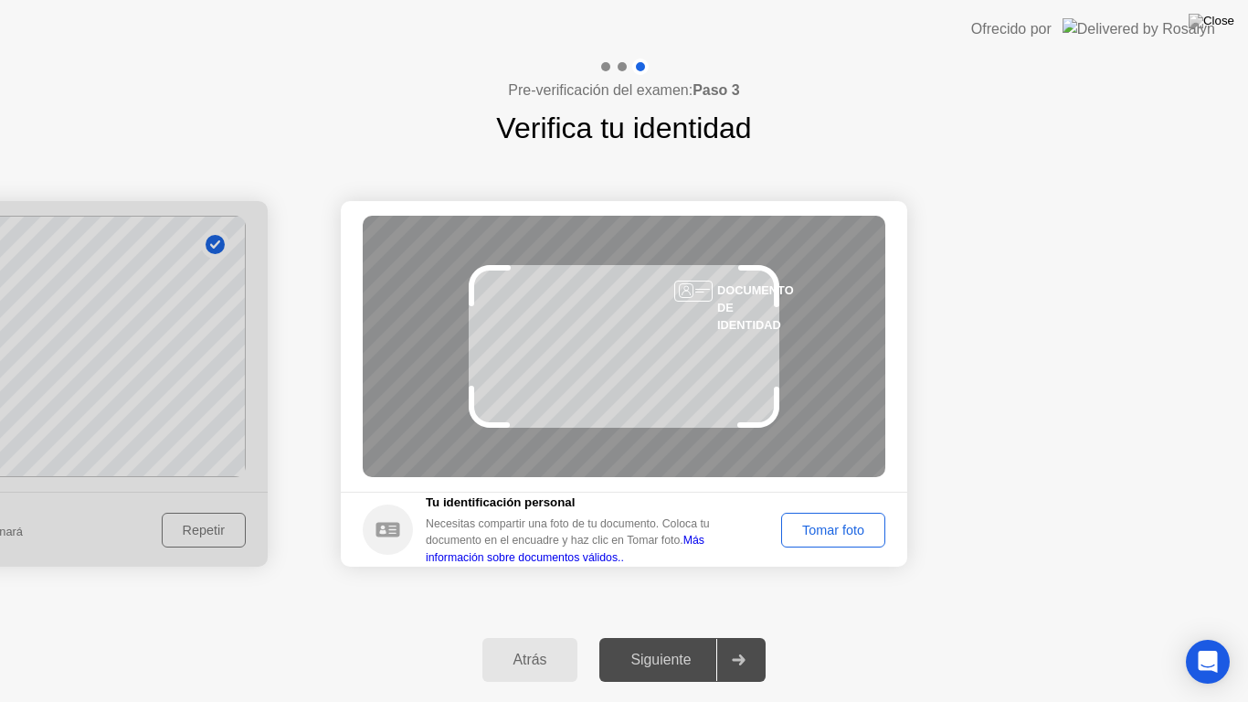
click at [839, 536] on div "Tomar foto" at bounding box center [833, 530] width 91 height 15
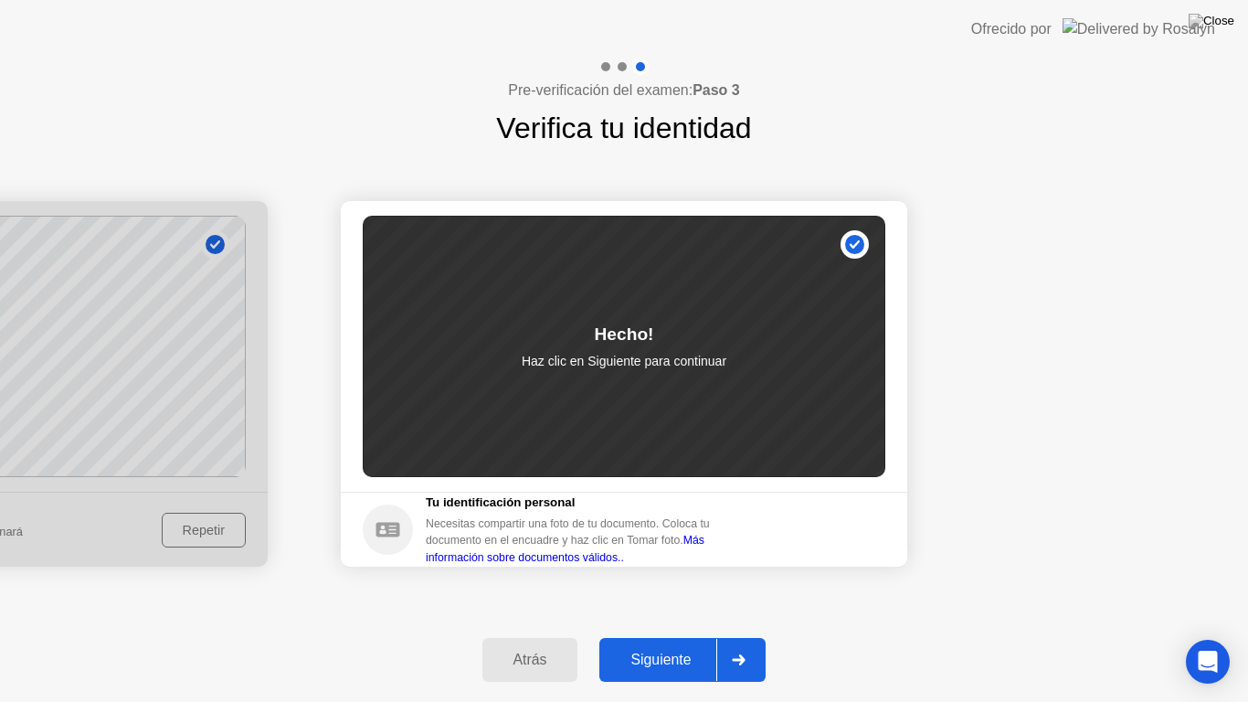
click at [675, 643] on button "Siguiente" at bounding box center [683, 660] width 166 height 44
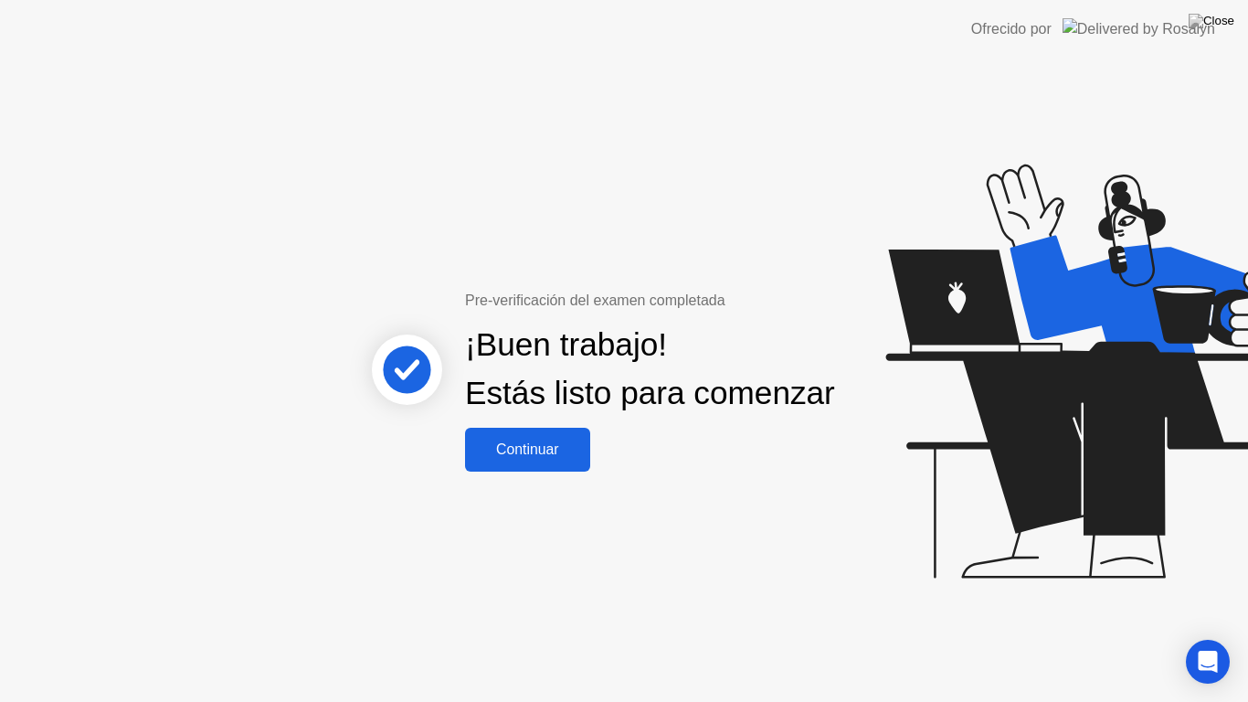
click at [554, 456] on div "Continuar" at bounding box center [528, 449] width 114 height 16
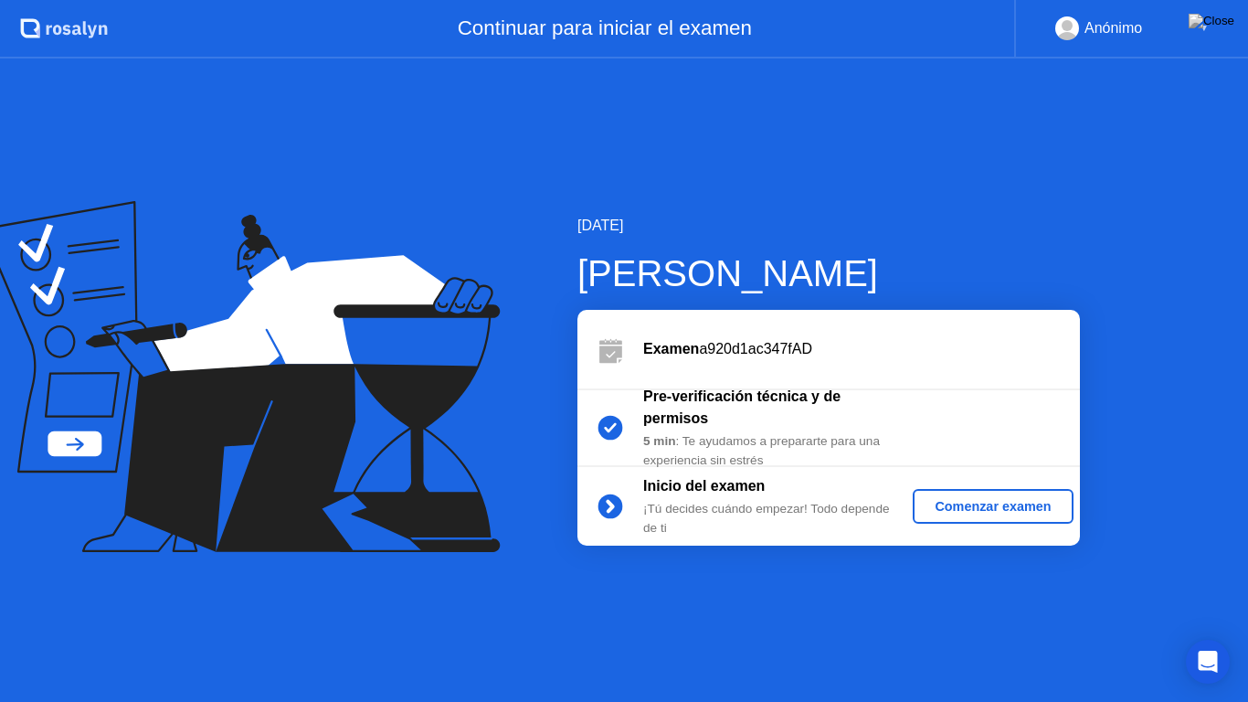
click at [982, 502] on div "Comenzar examen" at bounding box center [992, 506] width 145 height 15
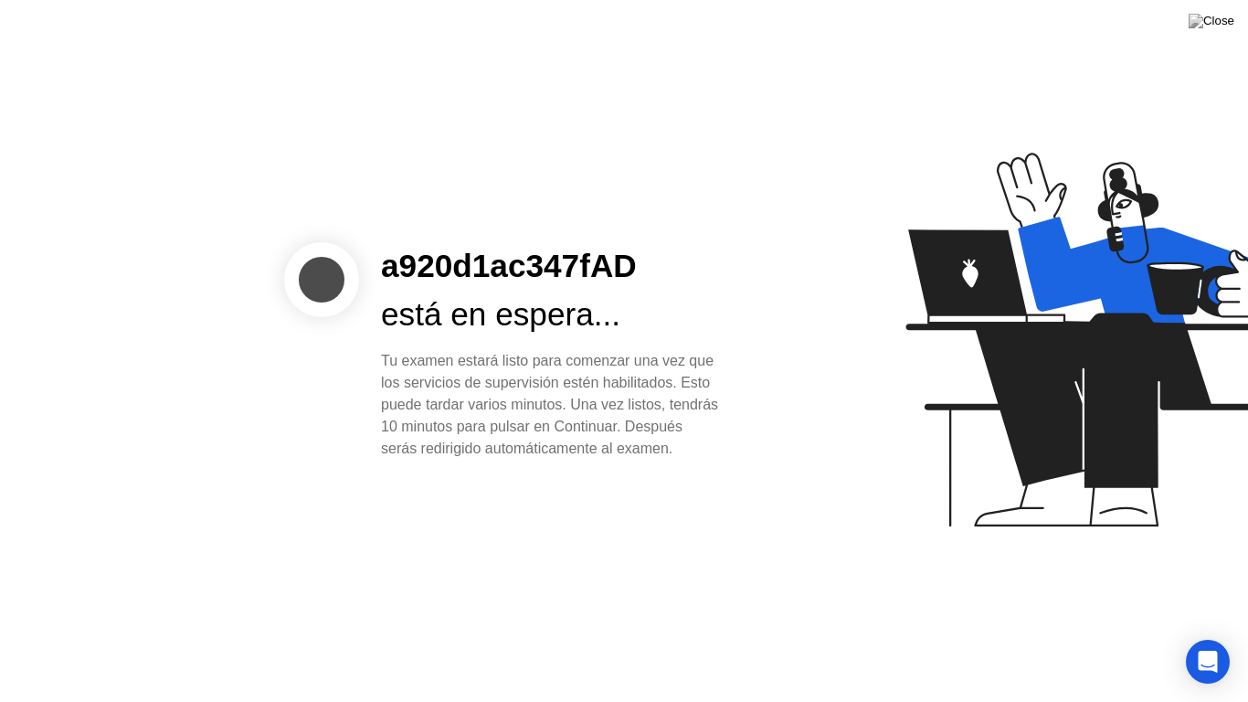
click at [720, 292] on div "a920d1ac347fAD está en espera... Tu examen estará listo para comenzar una vez q…" at bounding box center [550, 351] width 382 height 218
click at [734, 363] on div "a920d1ac347fAD está en espera... Tu examen estará listo para comenzar una vez q…" at bounding box center [550, 351] width 382 height 218
click at [738, 366] on div "a920d1ac347fAD está en espera... Tu examen estará listo para comenzar una vez q…" at bounding box center [550, 351] width 382 height 218
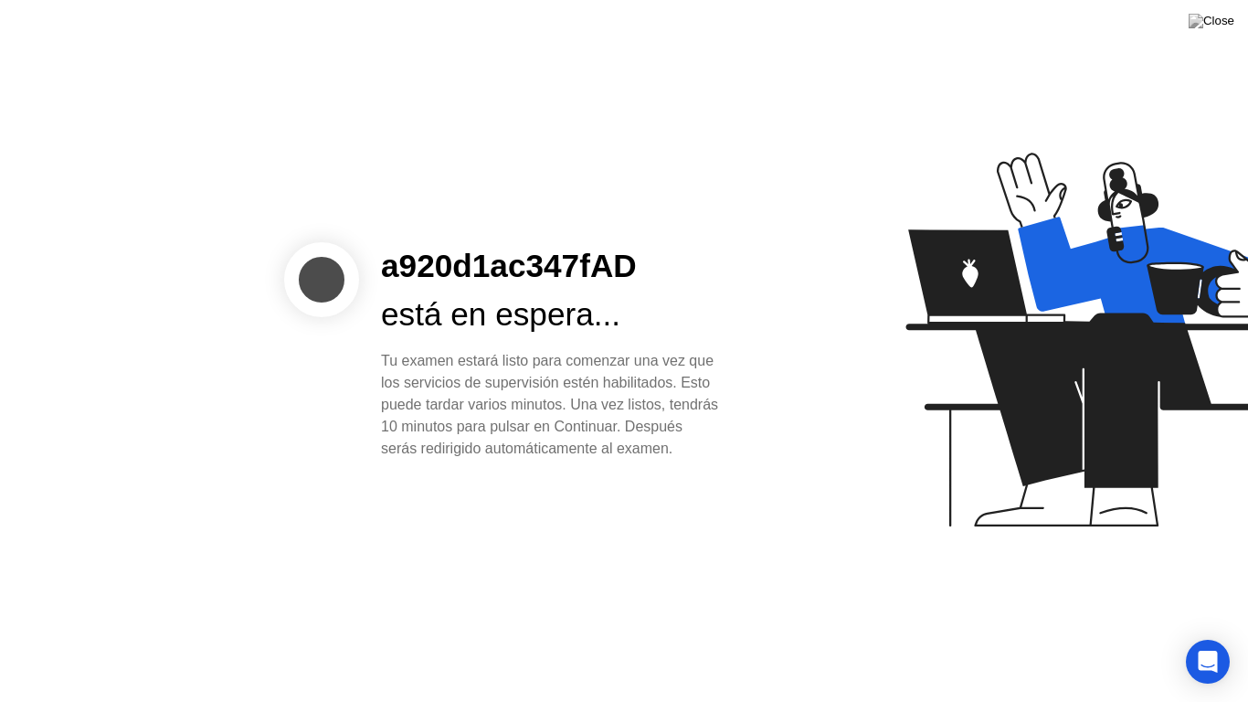
click at [855, 379] on div at bounding box center [1007, 351] width 472 height 474
drag, startPoint x: 850, startPoint y: 388, endPoint x: 865, endPoint y: 396, distance: 16.8
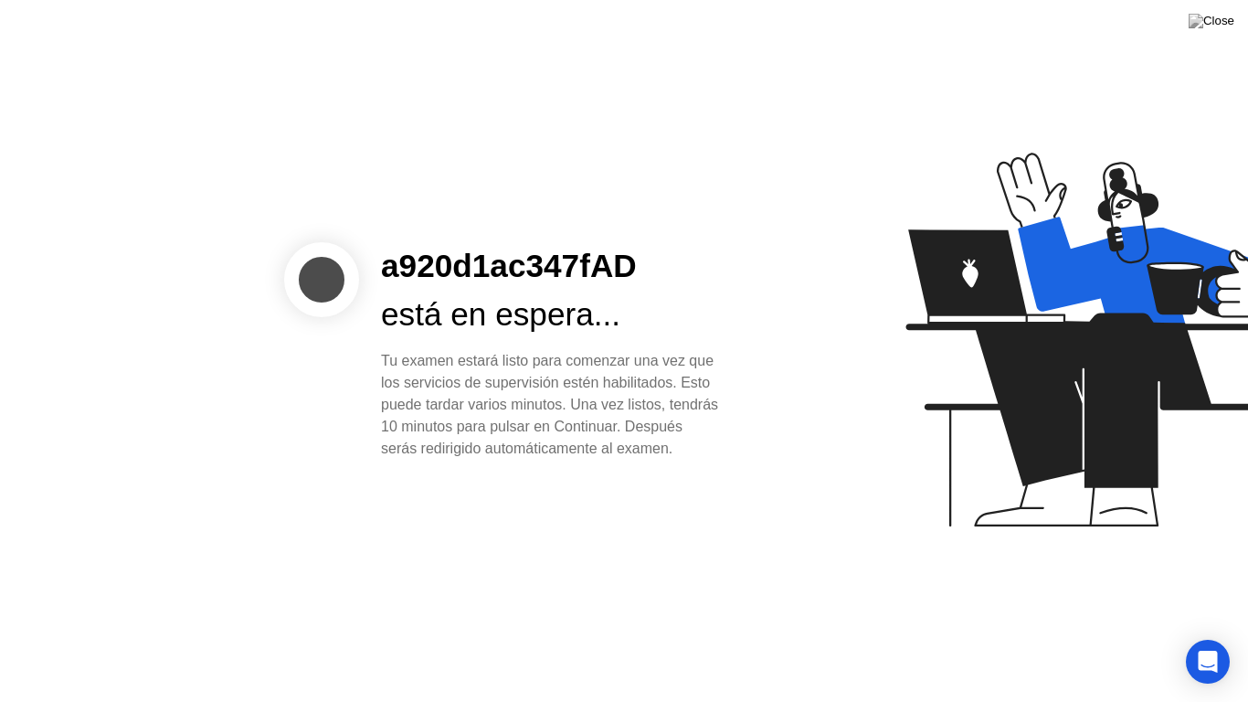
click at [850, 389] on div at bounding box center [1007, 351] width 472 height 474
click at [876, 398] on icon at bounding box center [1093, 348] width 472 height 468
click at [692, 380] on div "Tu examen estará listo para comenzar una vez que los servicios de supervisión e…" at bounding box center [550, 405] width 338 height 110
click at [825, 298] on div at bounding box center [1007, 351] width 472 height 474
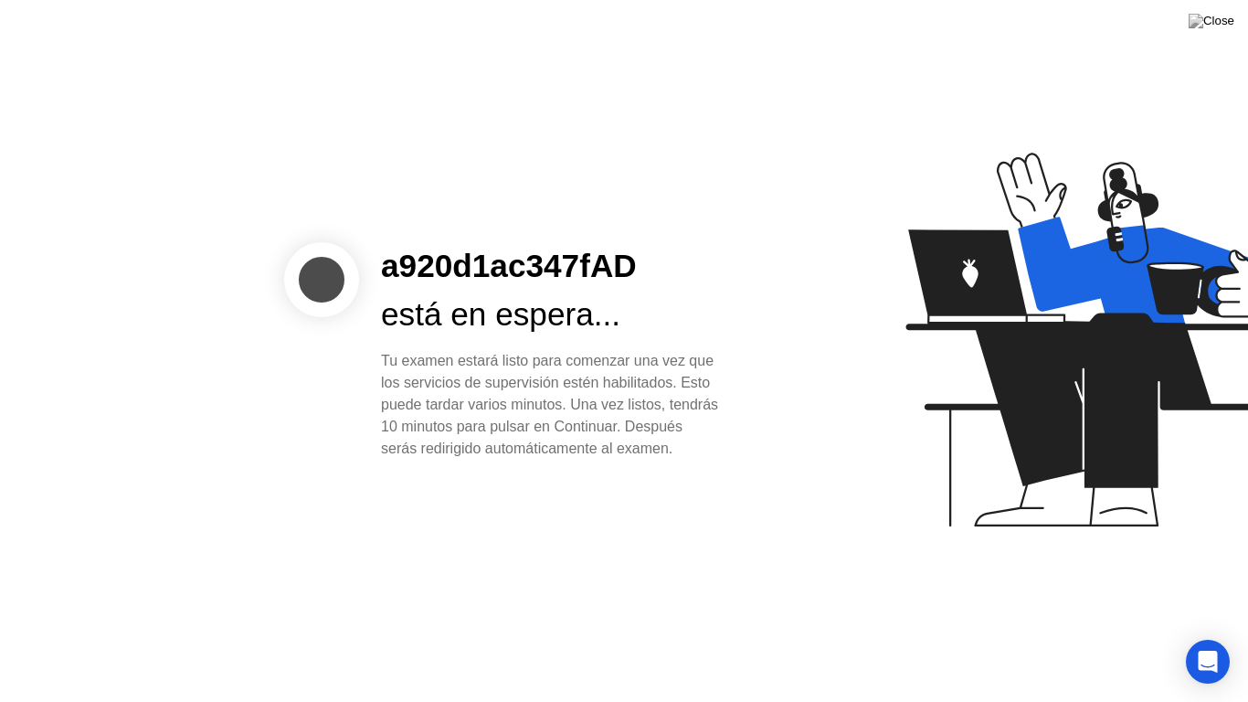
click at [825, 298] on div at bounding box center [1007, 351] width 472 height 474
click at [842, 314] on div at bounding box center [1007, 351] width 472 height 474
click at [739, 274] on div "a920d1ac347fAD está en espera... Tu examen estará listo para comenzar una vez q…" at bounding box center [550, 351] width 382 height 218
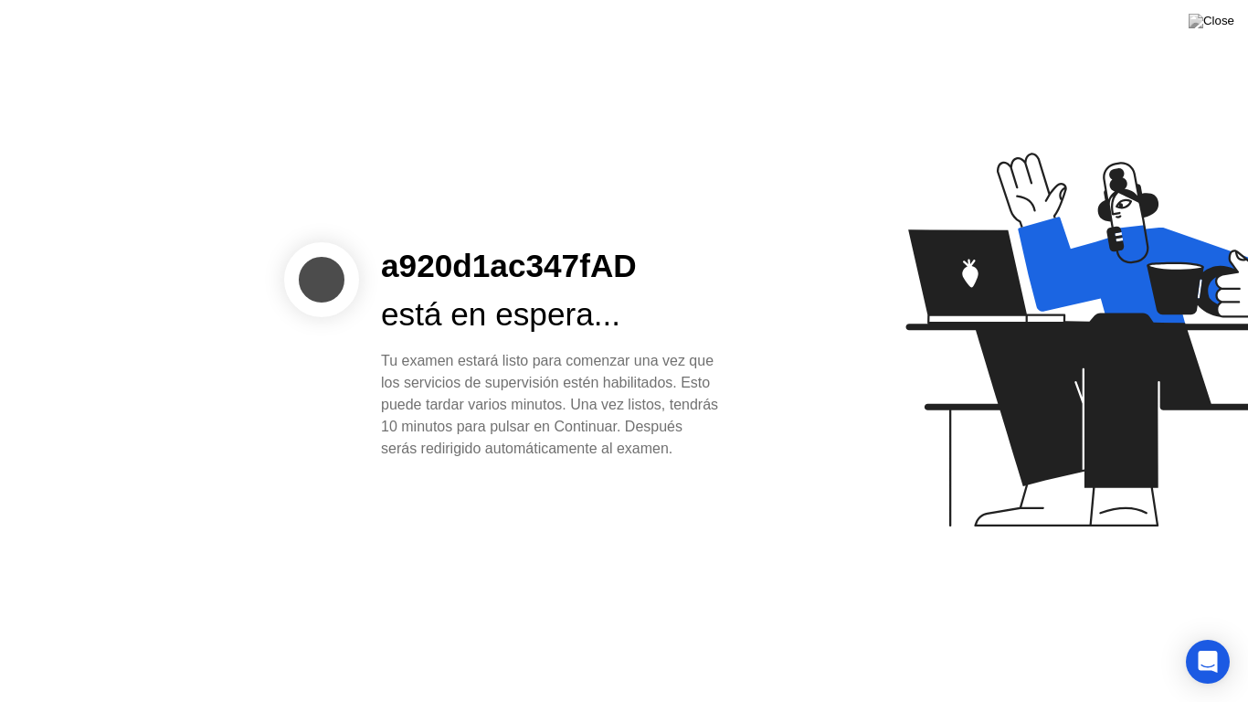
click at [739, 274] on div "a920d1ac347fAD está en espera... Tu examen estará listo para comenzar una vez q…" at bounding box center [550, 351] width 382 height 218
click at [685, 350] on div "Tu examen estará listo para comenzar una vez que los servicios de supervisión e…" at bounding box center [550, 405] width 338 height 110
click at [686, 350] on div "Tu examen estará listo para comenzar una vez que los servicios de supervisión e…" at bounding box center [550, 405] width 338 height 110
click at [475, 53] on div "a920d1ac347fAD está en espera... Tu examen estará listo para comenzar una vez q…" at bounding box center [624, 351] width 1248 height 702
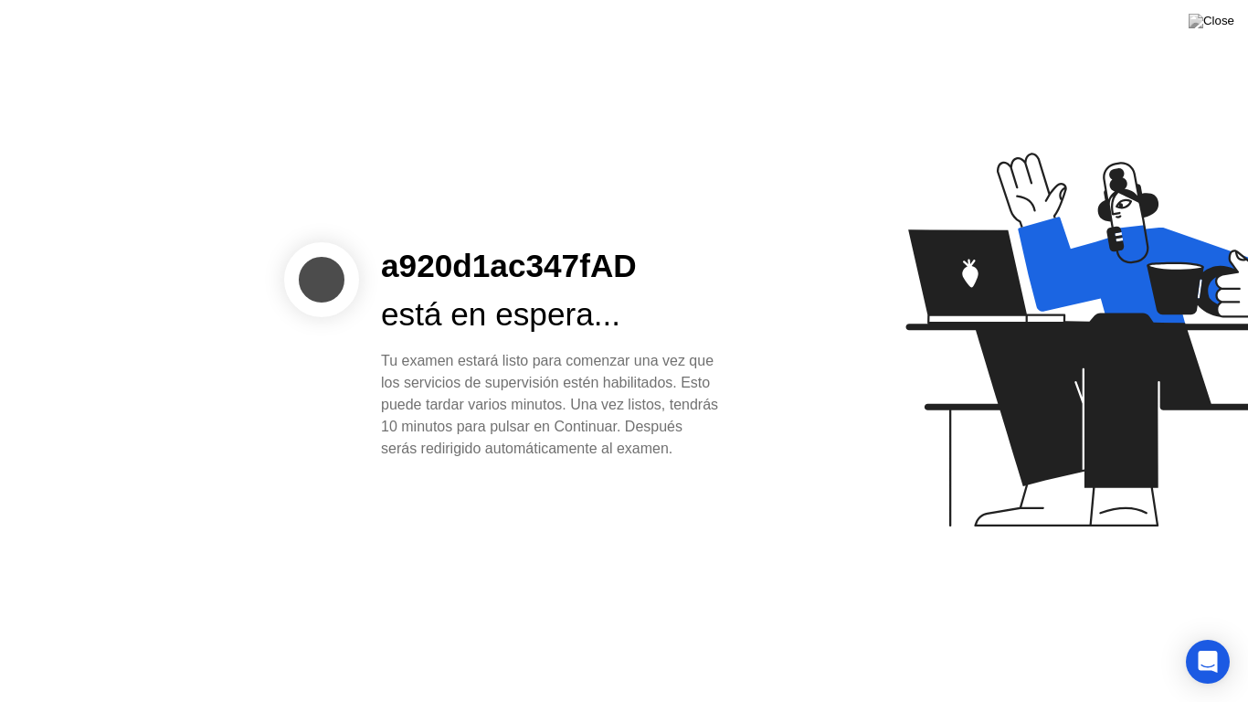
click at [475, 53] on div "a920d1ac347fAD está en espera... Tu examen estará listo para comenzar una vez q…" at bounding box center [624, 351] width 1248 height 702
click at [496, 173] on div "a920d1ac347fAD está en espera... Tu examen estará listo para comenzar una vez q…" at bounding box center [624, 351] width 1248 height 702
click at [494, 172] on div "a920d1ac347fAD está en espera... Tu examen estará listo para comenzar una vez q…" at bounding box center [624, 351] width 1248 height 702
click at [489, 168] on div "a920d1ac347fAD está en espera... Tu examen estará listo para comenzar una vez q…" at bounding box center [624, 351] width 1248 height 702
click at [852, 331] on div at bounding box center [1007, 351] width 472 height 474
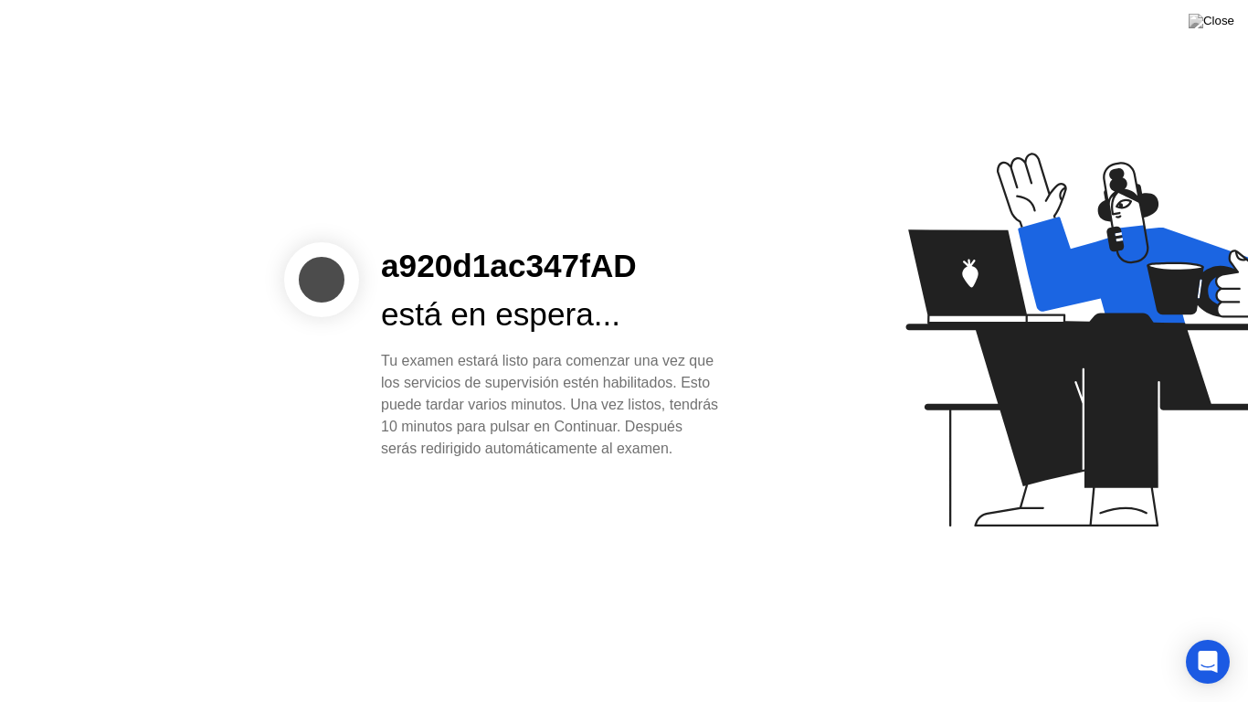
click at [852, 331] on div at bounding box center [1007, 351] width 472 height 474
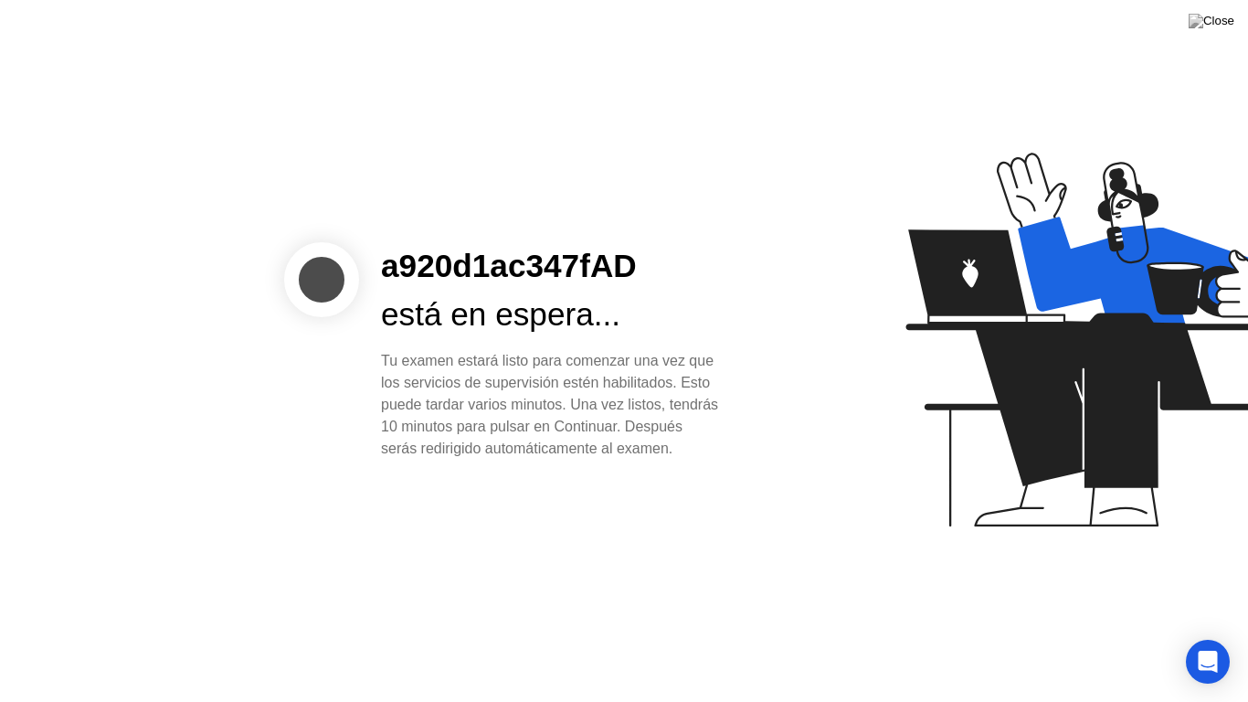
click at [852, 331] on div at bounding box center [1007, 351] width 472 height 474
click at [1229, 26] on img at bounding box center [1212, 21] width 46 height 15
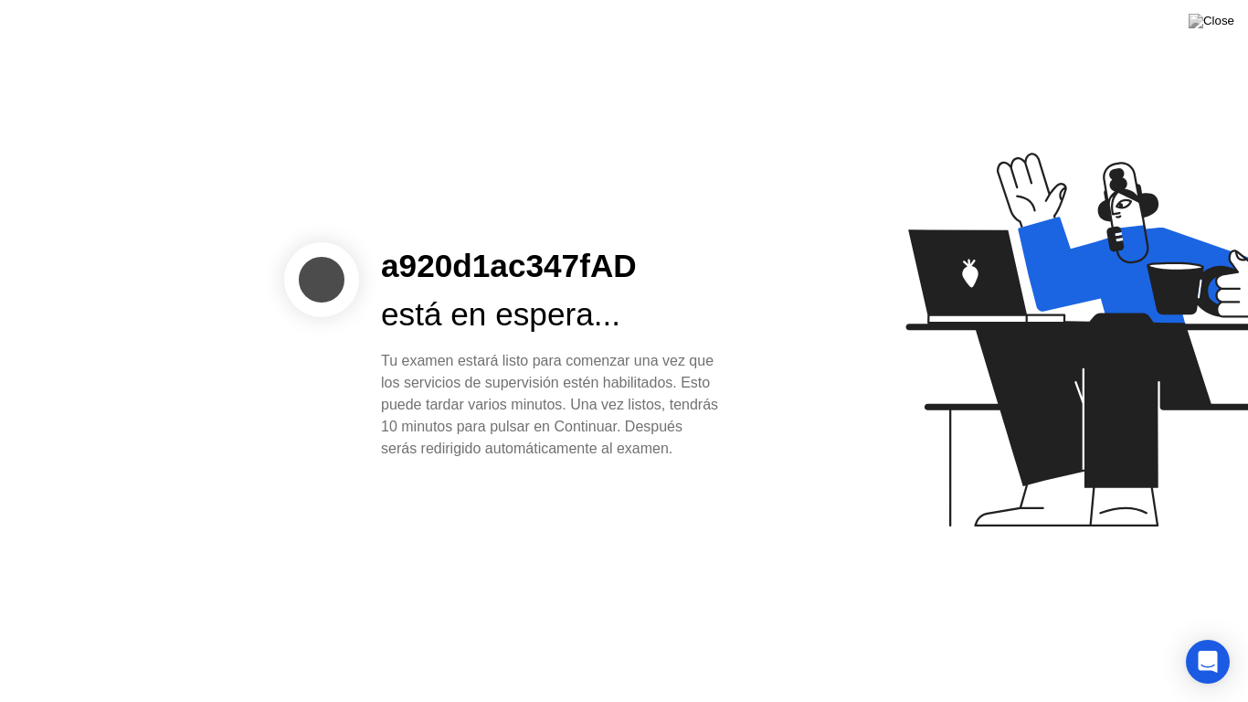
click at [1184, 9] on button at bounding box center [1211, 21] width 55 height 24
click at [576, 350] on div "Tu examen estará listo para comenzar una vez que los servicios de supervisión e…" at bounding box center [550, 405] width 338 height 110
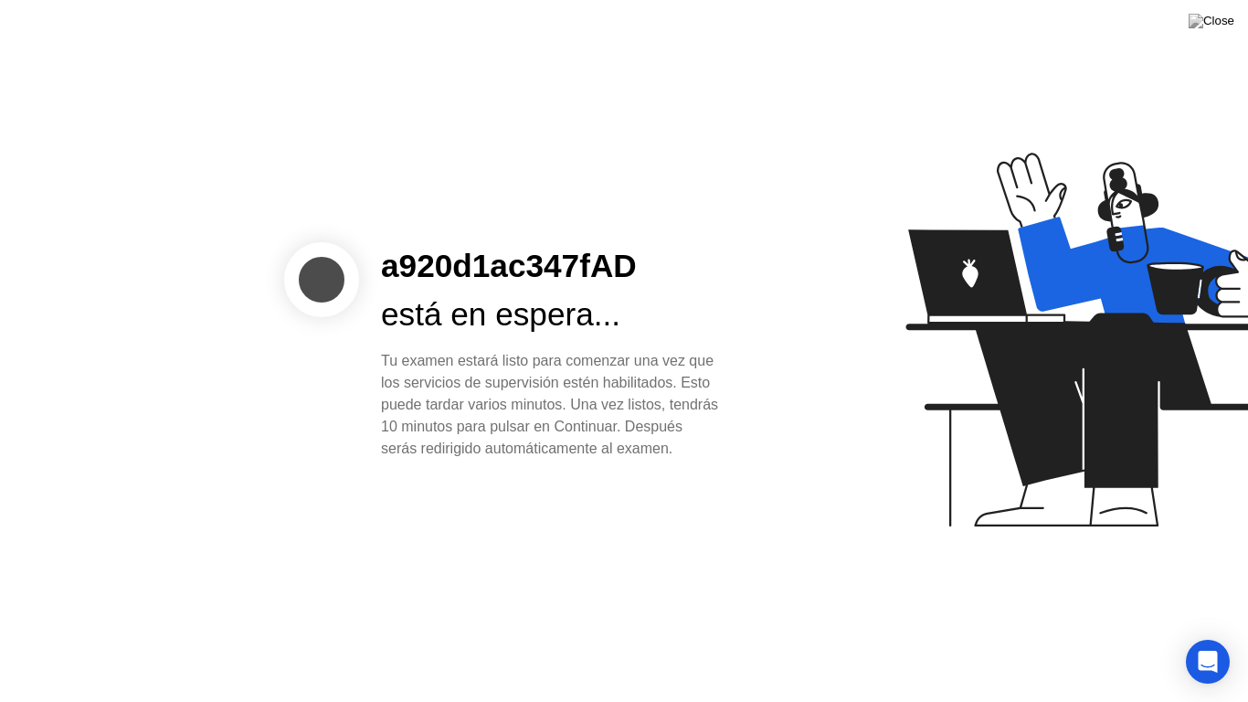
click at [375, 349] on div "a920d1ac347fAD está en espera... Tu examen estará listo para comenzar una vez q…" at bounding box center [550, 351] width 382 height 218
click at [373, 351] on div "a920d1ac347fAD está en espera... Tu examen estará listo para comenzar una vez q…" at bounding box center [550, 351] width 382 height 218
click at [373, 353] on div "a920d1ac347fAD está en espera... Tu examen estará listo para comenzar una vez q…" at bounding box center [550, 351] width 382 height 218
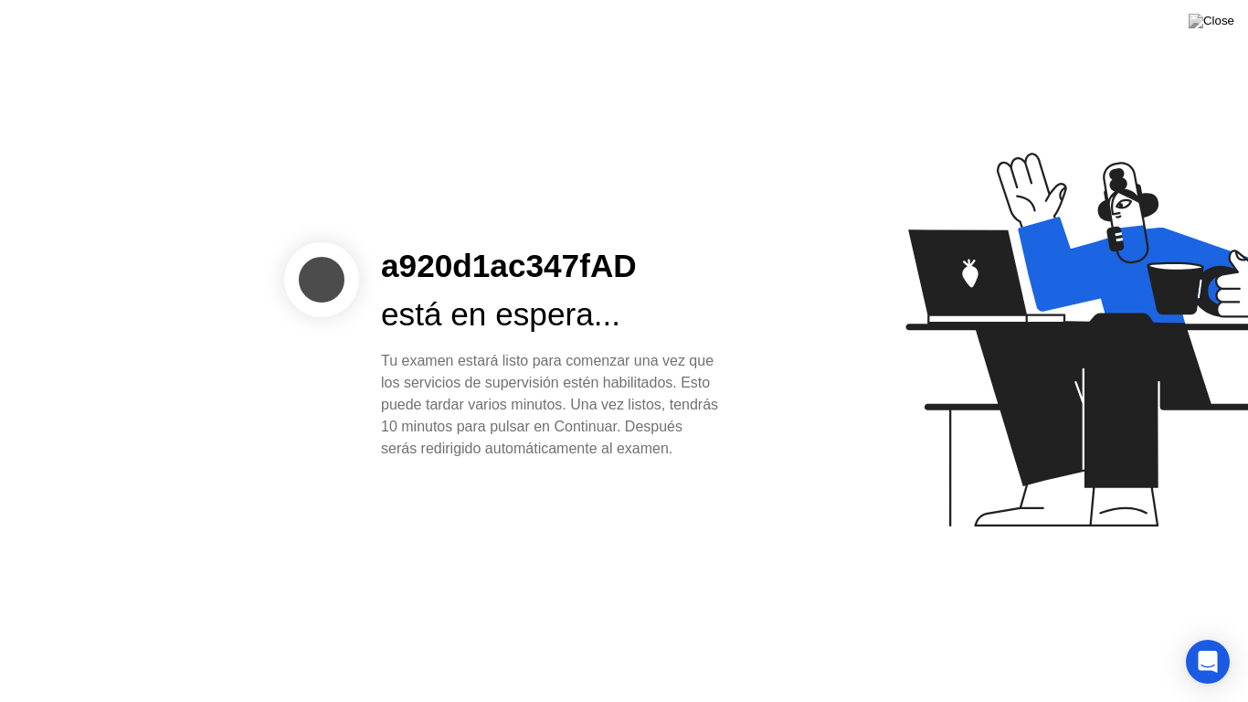
click at [373, 353] on div "a920d1ac347fAD está en espera... Tu examen estará listo para comenzar una vez q…" at bounding box center [550, 351] width 382 height 218
click at [680, 361] on div "Tu examen estará listo para comenzar una vez que los servicios de supervisión e…" at bounding box center [550, 405] width 338 height 110
click at [1216, 22] on img at bounding box center [1212, 21] width 46 height 15
